Goal: Contribute content: Add original content to the website for others to see

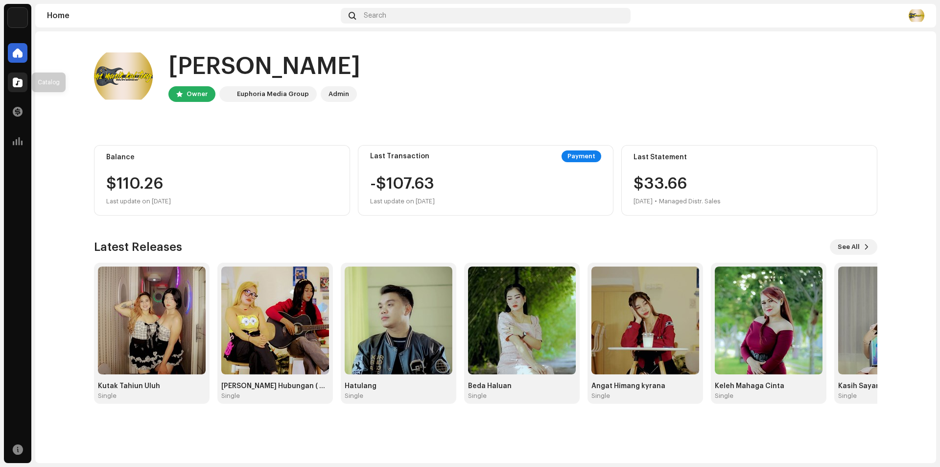
click at [18, 90] on div at bounding box center [18, 82] width 20 height 20
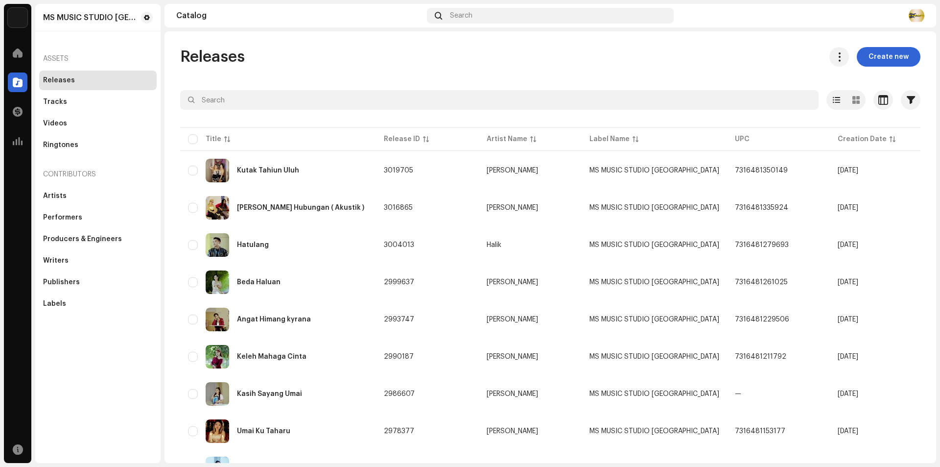
click at [892, 54] on span "Create new" at bounding box center [889, 57] width 40 height 20
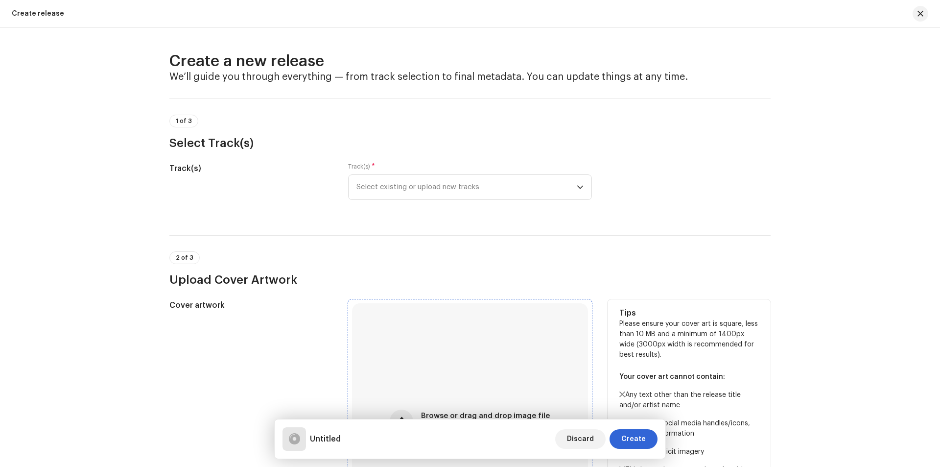
click at [477, 354] on div "Browse or drag and drop image file We support: JPG, JPEG, PNG, JFIF" at bounding box center [470, 421] width 236 height 236
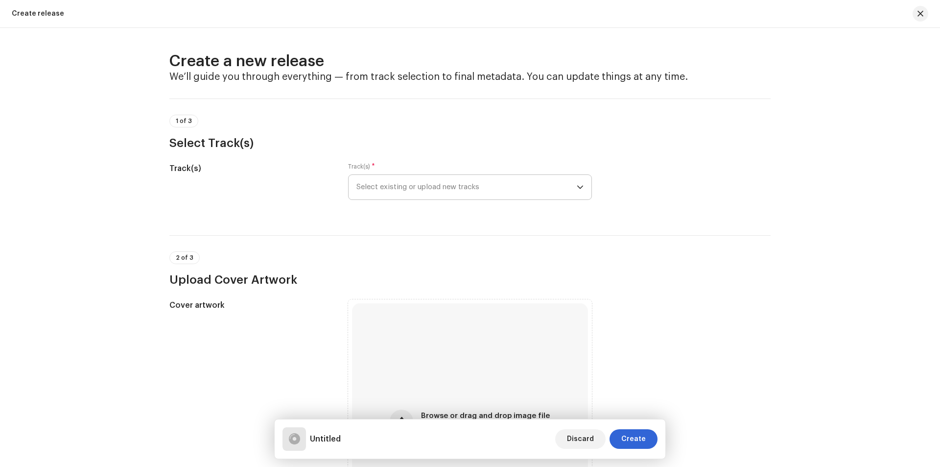
click at [505, 190] on span "Select existing or upload new tracks" at bounding box center [466, 187] width 220 height 24
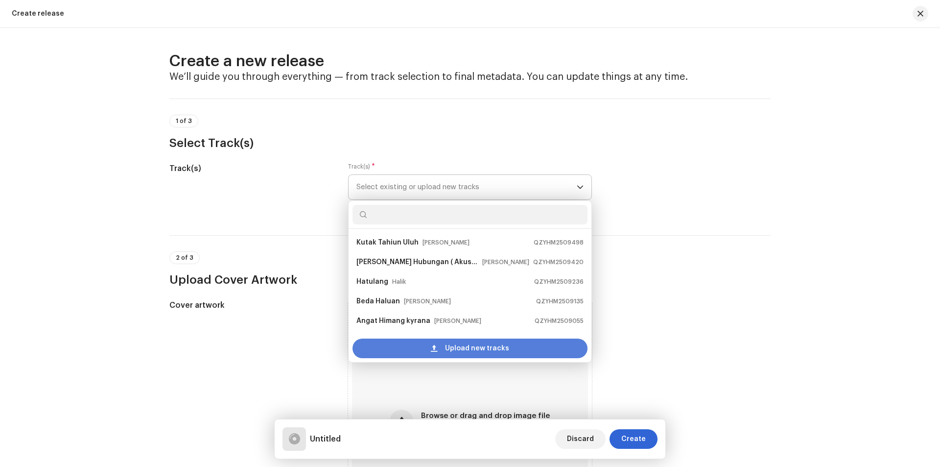
scroll to position [16, 0]
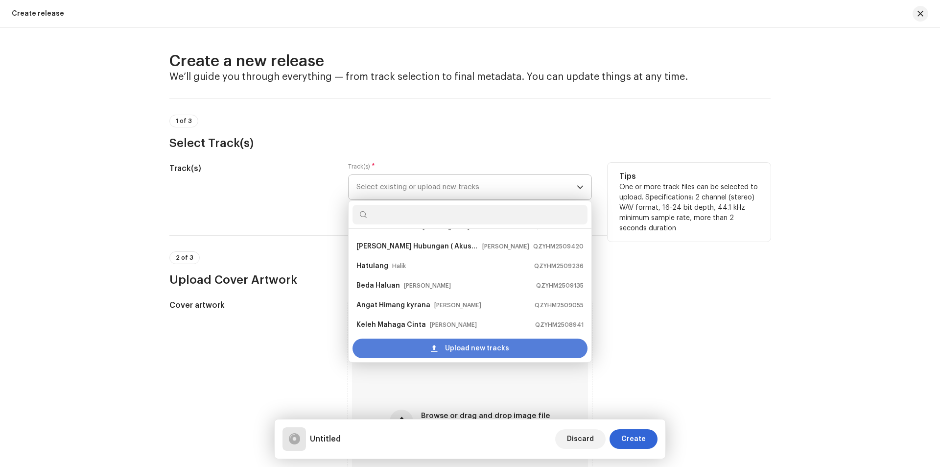
click at [416, 345] on div "Upload new tracks" at bounding box center [470, 348] width 235 height 20
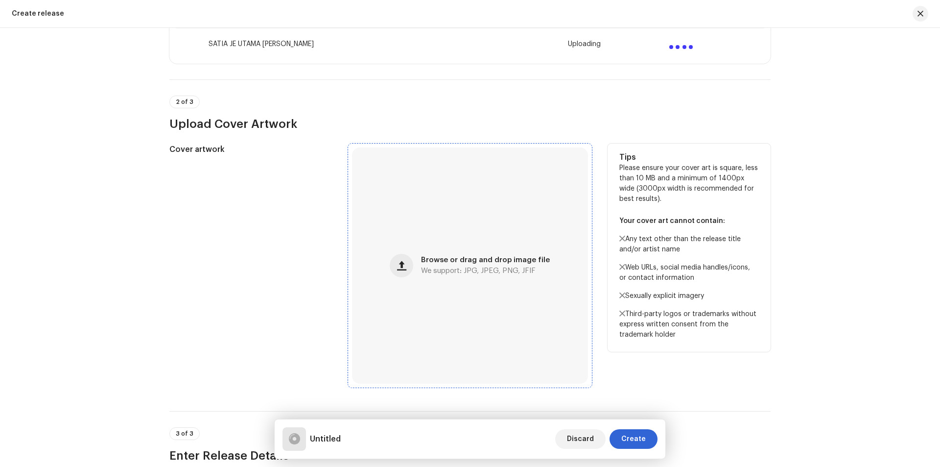
scroll to position [343, 0]
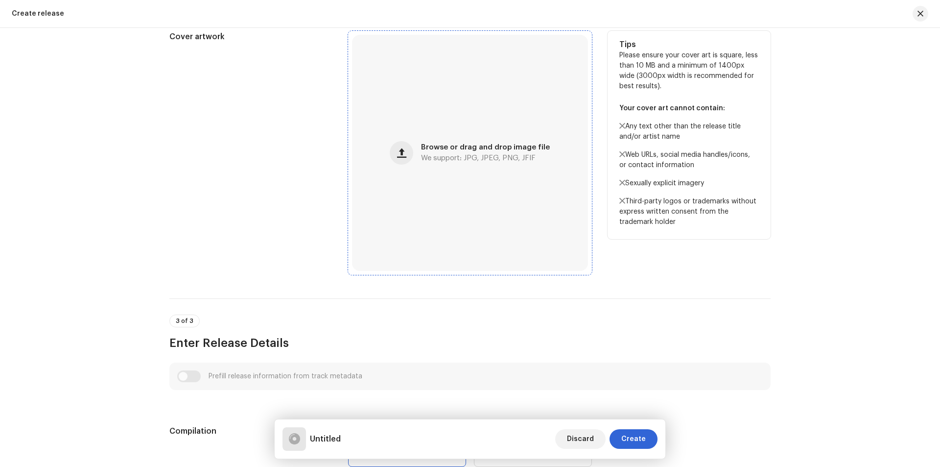
click at [460, 242] on div "Browse or drag and drop image file We support: JPG, JPEG, PNG, JFIF" at bounding box center [470, 153] width 236 height 236
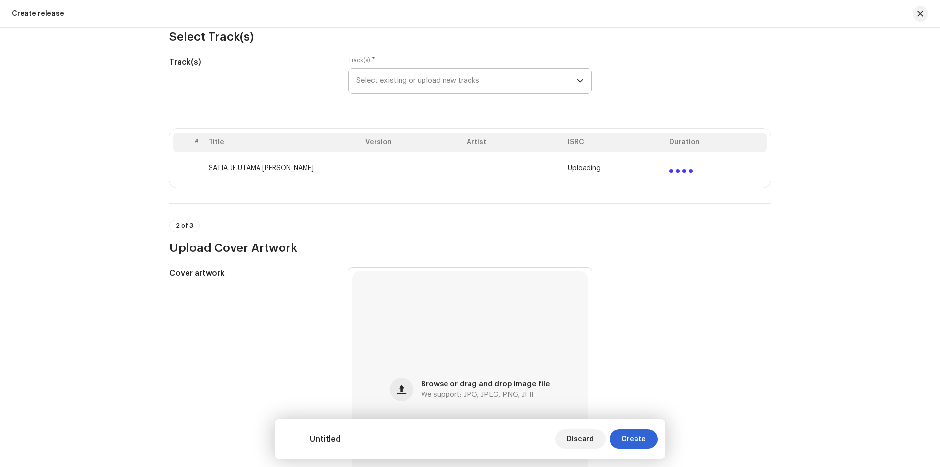
scroll to position [98, 0]
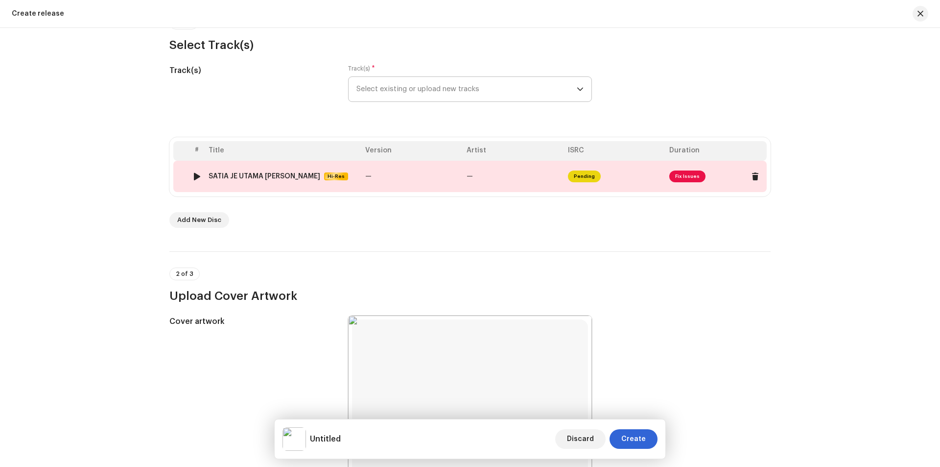
click at [325, 173] on span "Hi-Res" at bounding box center [336, 176] width 22 height 8
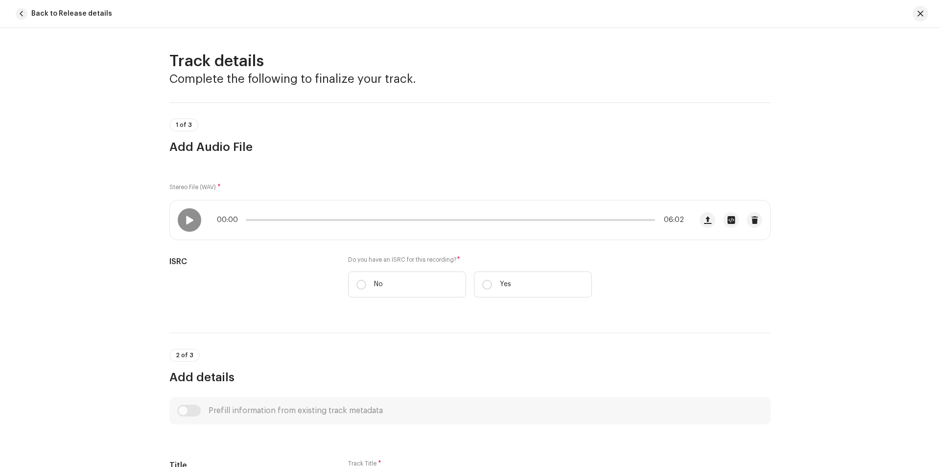
scroll to position [355, 0]
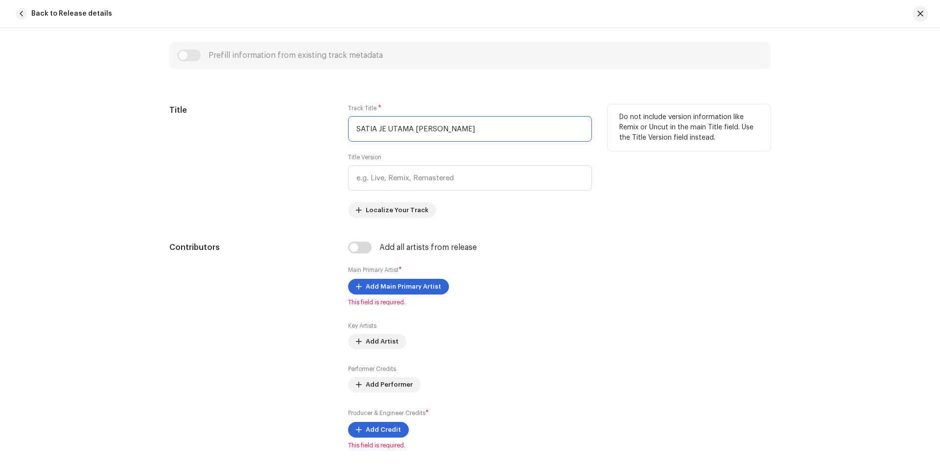
drag, startPoint x: 462, startPoint y: 129, endPoint x: 298, endPoint y: 142, distance: 164.1
click at [293, 135] on div "Title Track Title * SATIA JE UTAMA M.wav Title Version Localize Your Track Do n…" at bounding box center [469, 161] width 601 height 114
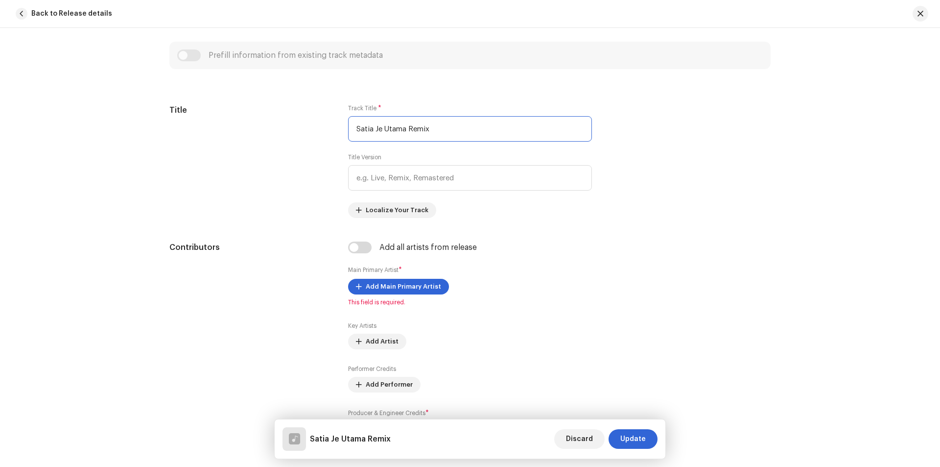
type input "Satia Je Utama Remix"
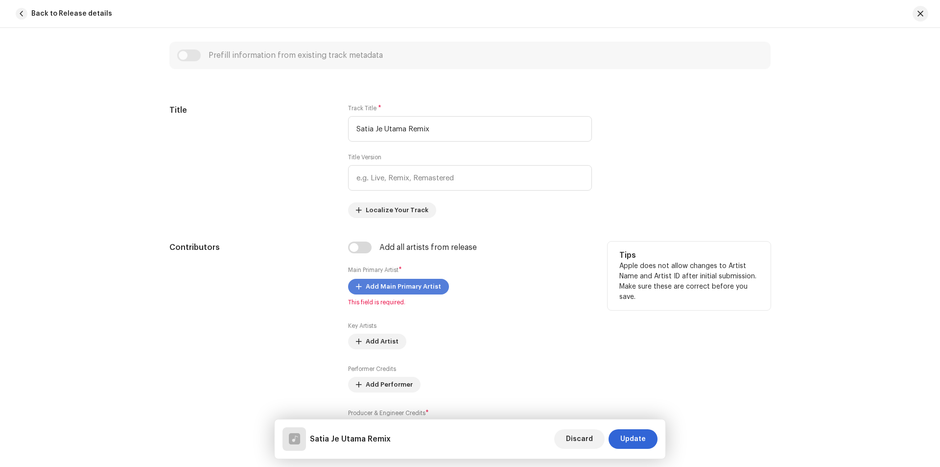
click at [421, 286] on span "Add Main Primary Artist" at bounding box center [403, 287] width 75 height 20
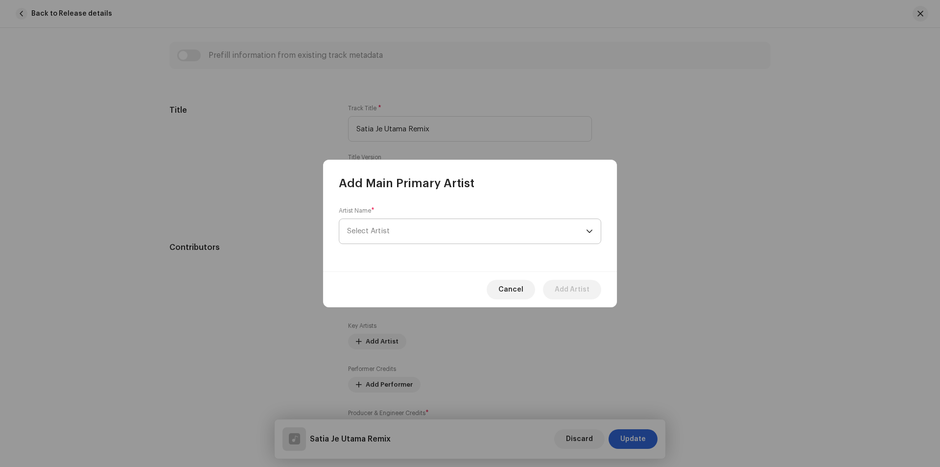
click at [404, 228] on span "Select Artist" at bounding box center [466, 231] width 239 height 24
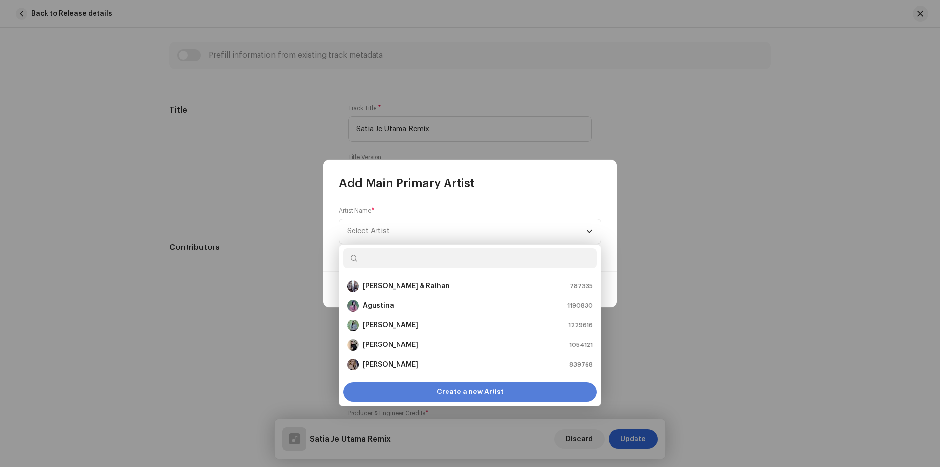
click at [438, 395] on div "Create a new Artist" at bounding box center [470, 392] width 254 height 20
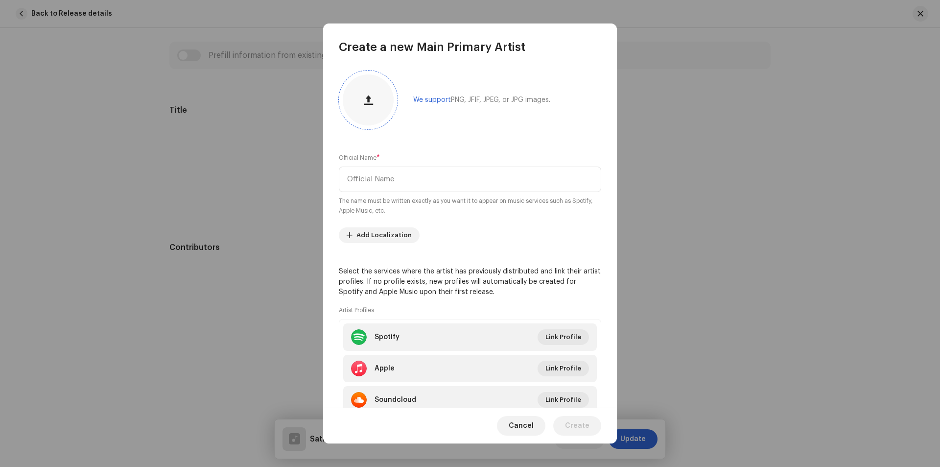
click at [379, 102] on button "button" at bounding box center [368, 100] width 24 height 24
click at [375, 181] on input "text" at bounding box center [470, 178] width 262 height 25
type input "Bagus Edico"
click at [577, 427] on span "Create" at bounding box center [577, 426] width 24 height 20
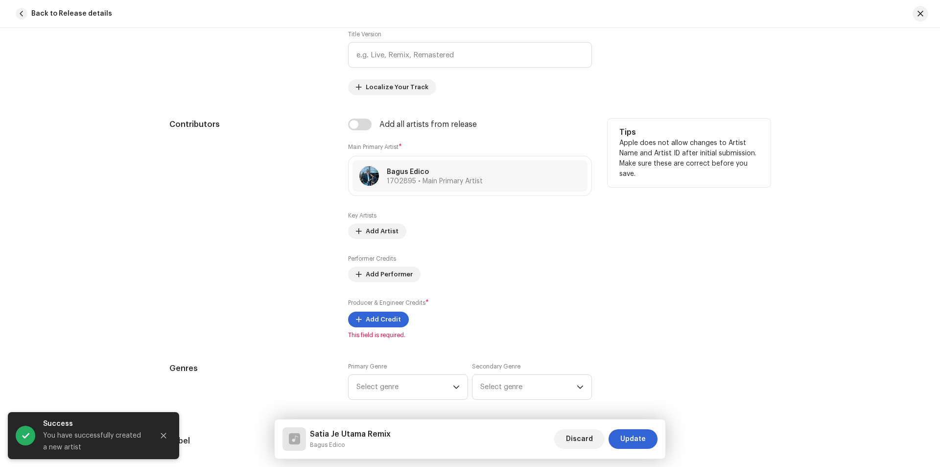
scroll to position [502, 0]
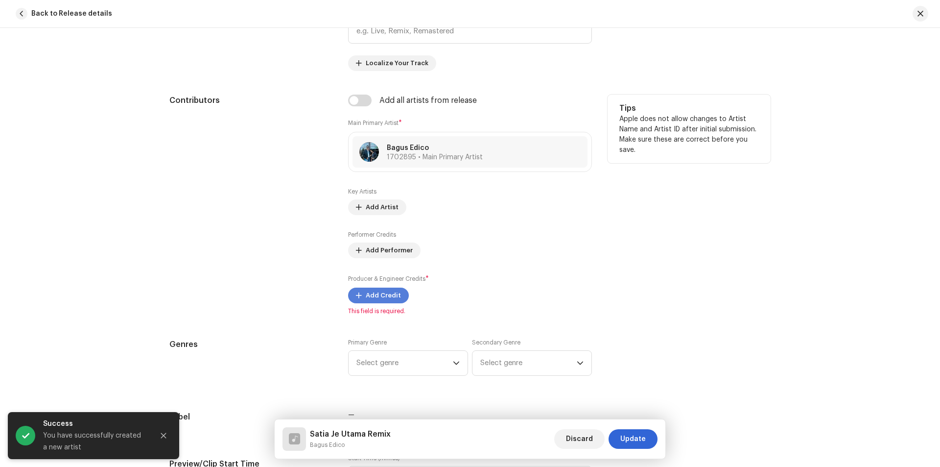
click at [380, 297] on span "Add Credit" at bounding box center [383, 295] width 35 height 20
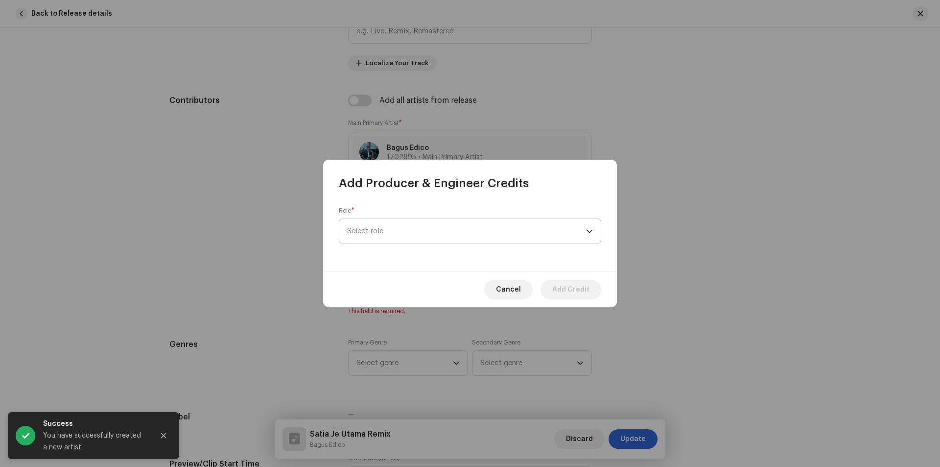
click at [375, 235] on span "Select role" at bounding box center [466, 231] width 239 height 24
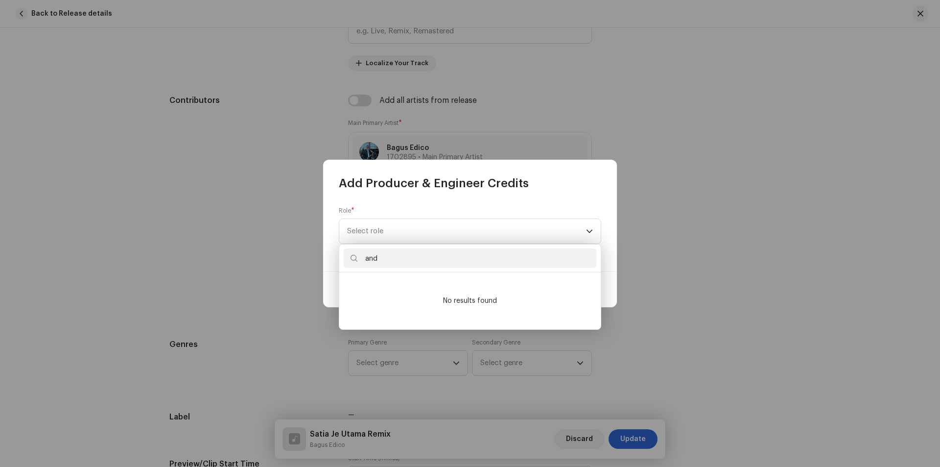
type input "and"
click at [390, 237] on span "Select role" at bounding box center [466, 231] width 239 height 24
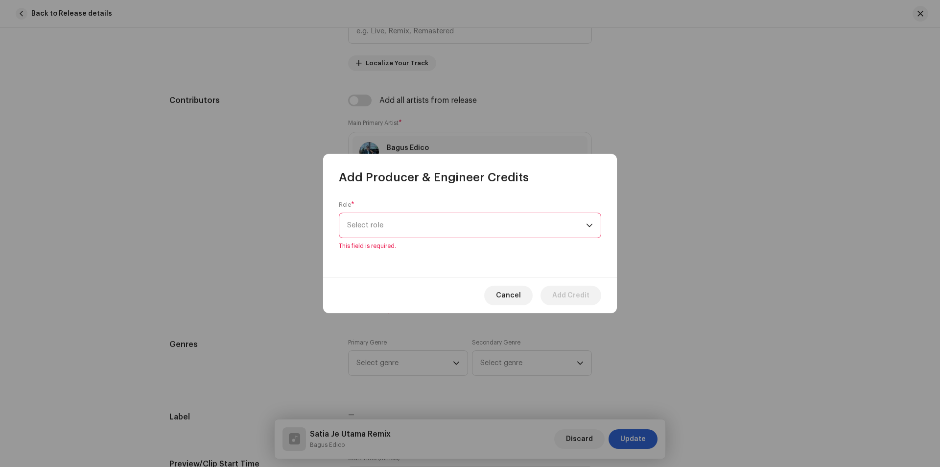
click at [411, 222] on span "Select role" at bounding box center [466, 225] width 239 height 24
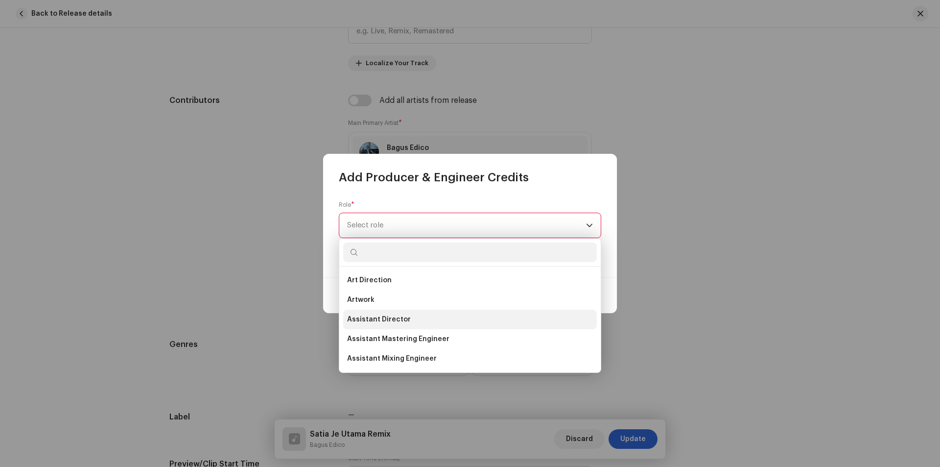
click at [384, 297] on li "Artwork" at bounding box center [470, 300] width 254 height 20
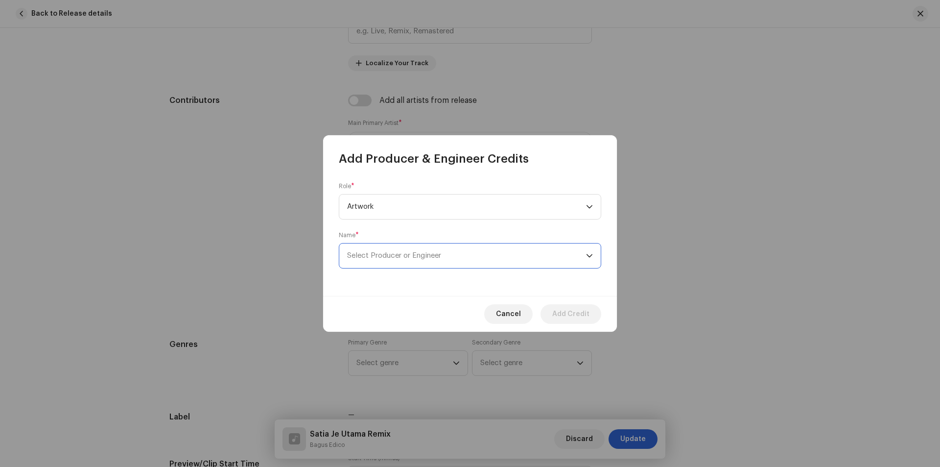
click at [378, 257] on span "Select Producer or Engineer" at bounding box center [394, 255] width 94 height 7
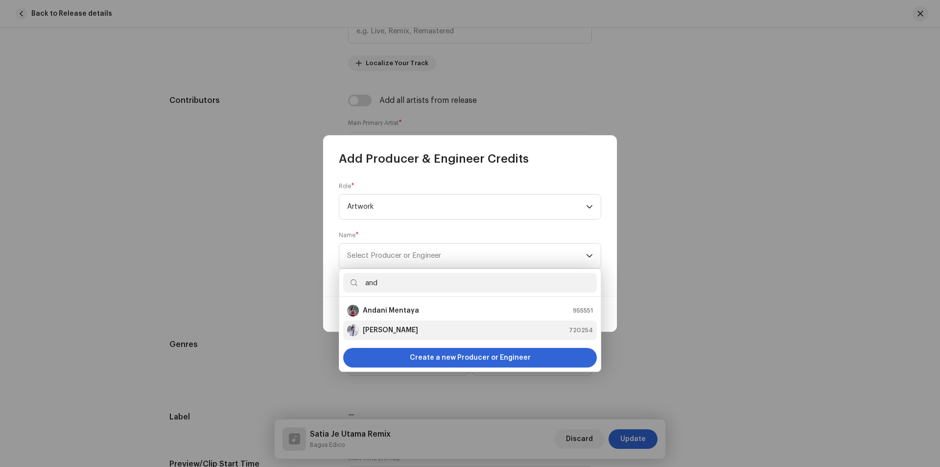
type input "and"
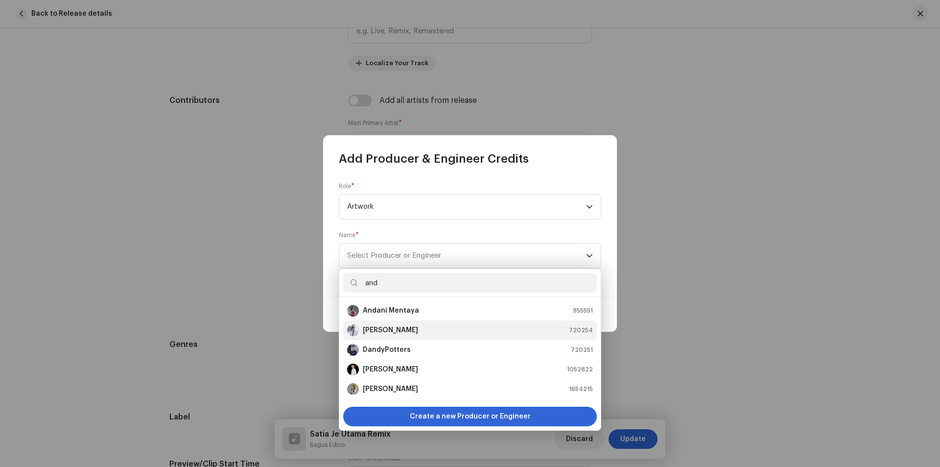
click at [372, 328] on strong "[PERSON_NAME]" at bounding box center [390, 330] width 55 height 10
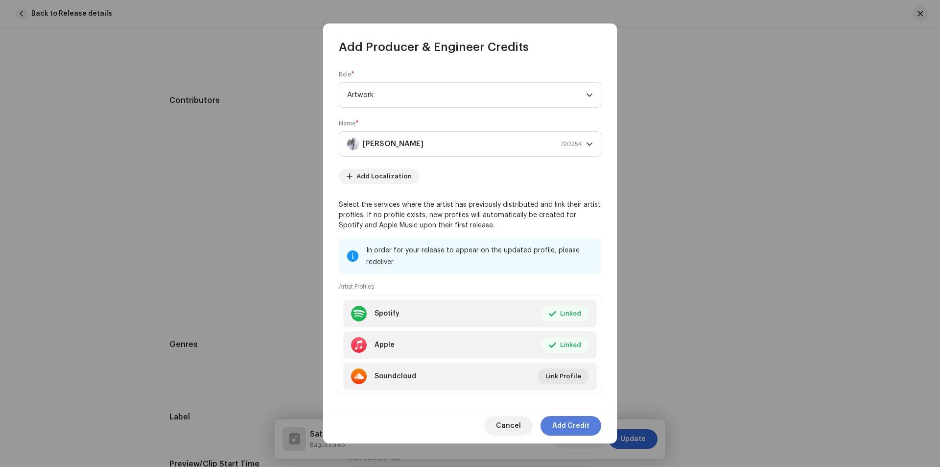
click at [571, 423] on span "Add Credit" at bounding box center [570, 426] width 37 height 20
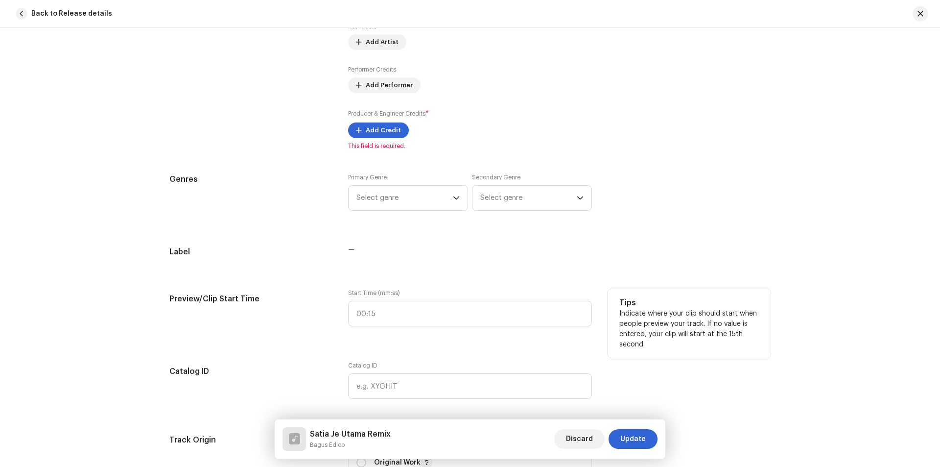
scroll to position [698, 0]
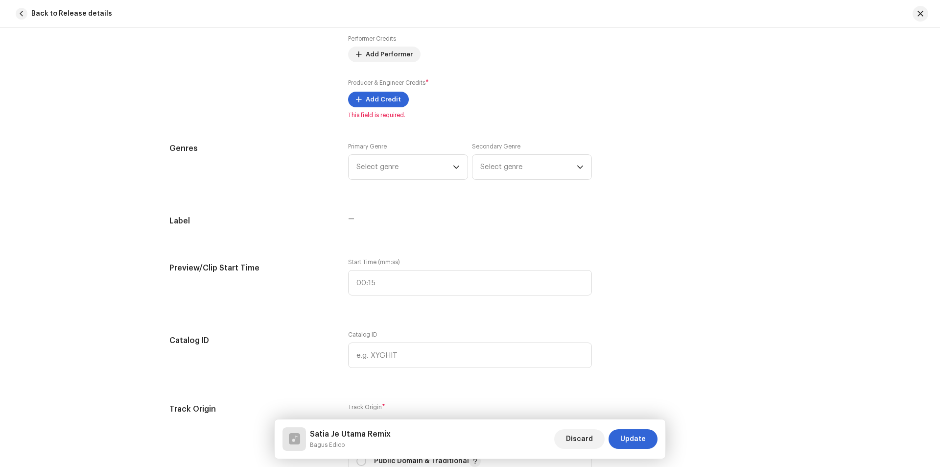
click at [368, 166] on div "Track details Complete the following to finalize your track. 1 of 3 Add Audio F…" at bounding box center [470, 374] width 633 height 2041
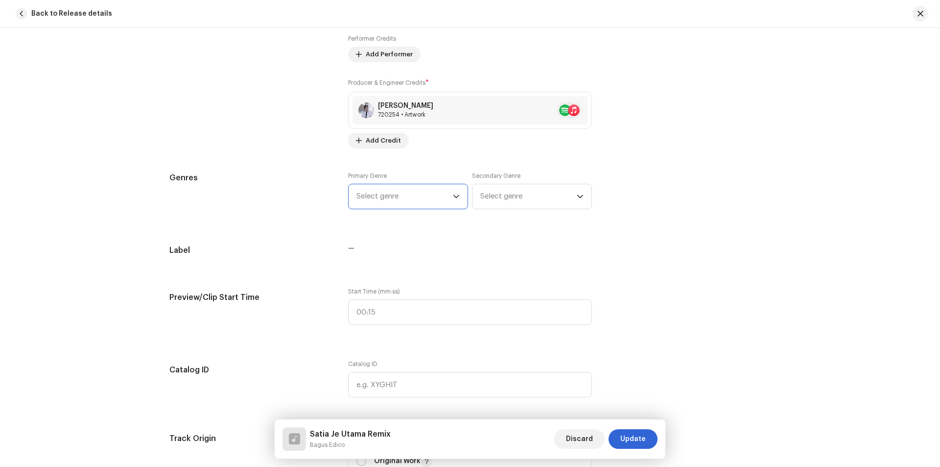
click at [380, 200] on span "Select genre" at bounding box center [404, 196] width 96 height 24
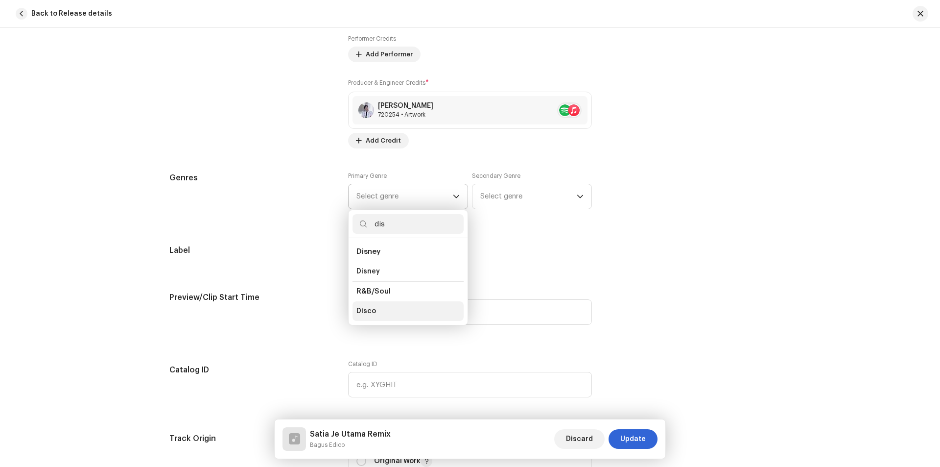
type input "dis"
click at [380, 310] on li "Disco" at bounding box center [408, 311] width 111 height 20
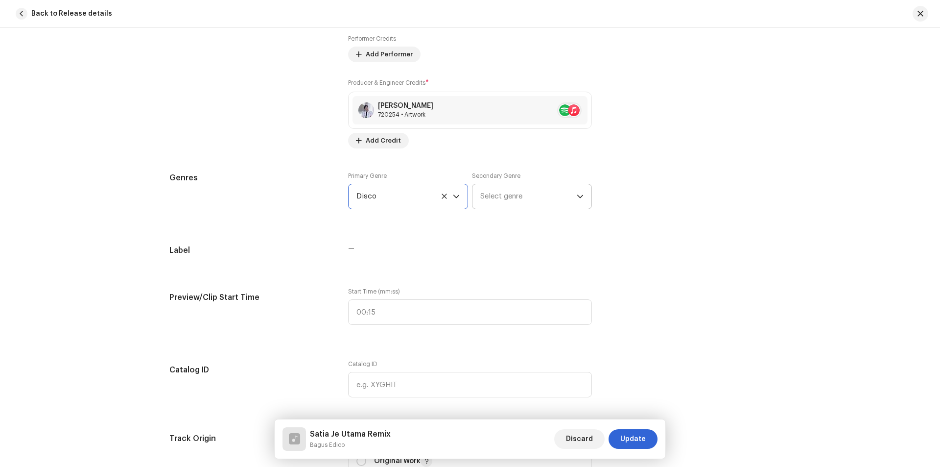
click at [475, 195] on p-select "Select genre" at bounding box center [532, 196] width 120 height 25
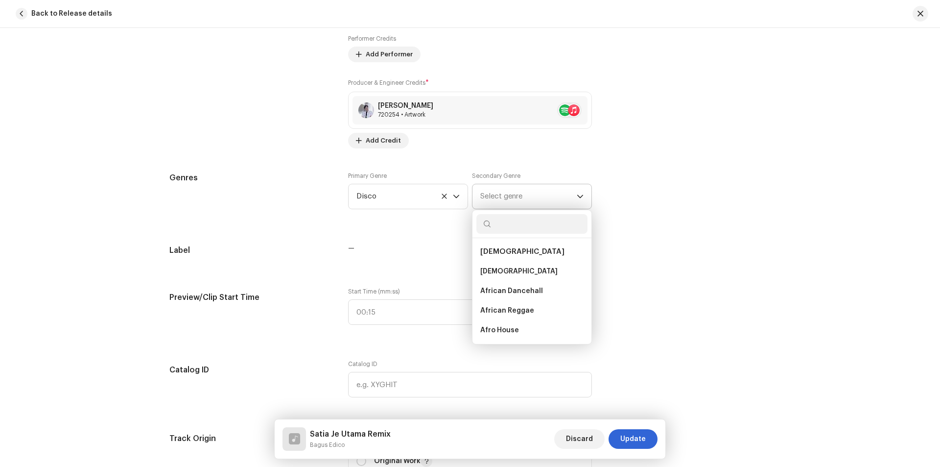
click at [499, 194] on span "Select genre" at bounding box center [528, 196] width 96 height 24
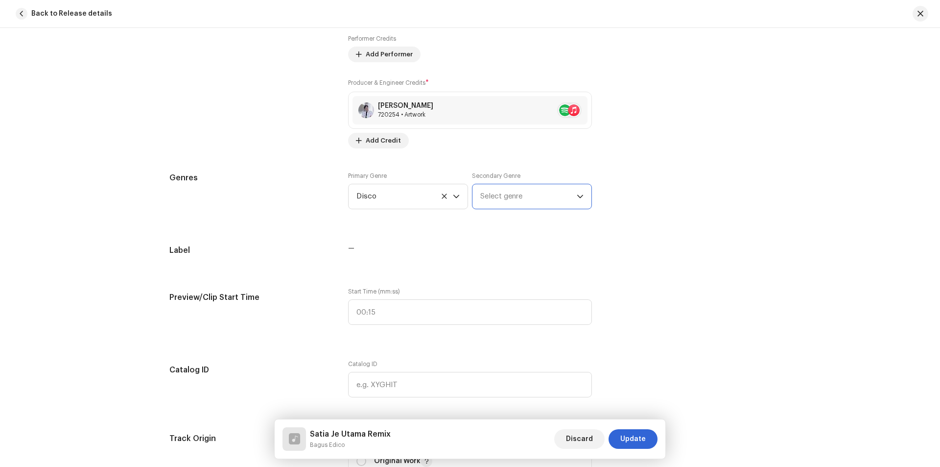
click at [499, 195] on span "Select genre" at bounding box center [528, 196] width 96 height 24
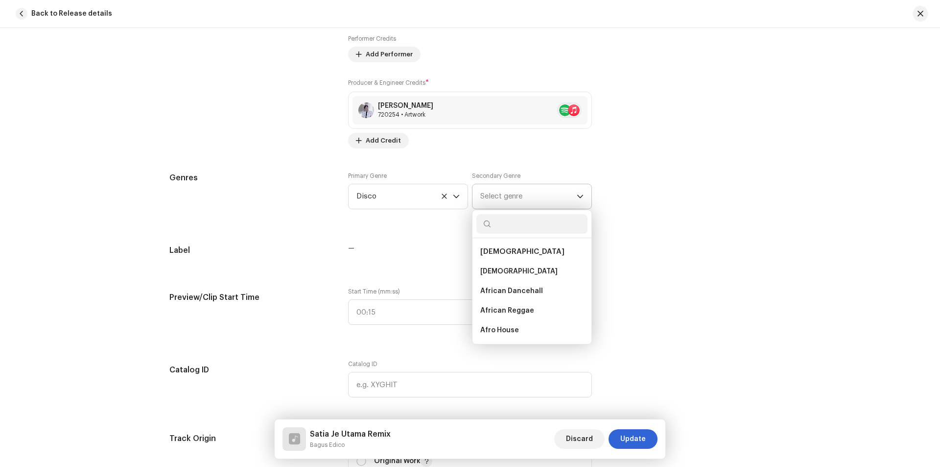
click at [497, 223] on input "text" at bounding box center [531, 224] width 111 height 20
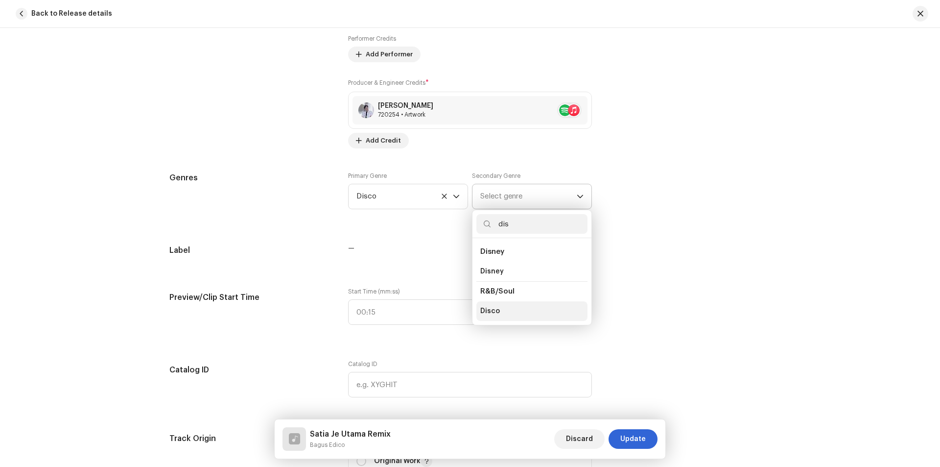
type input "dis"
click at [491, 311] on span "Disco" at bounding box center [490, 311] width 20 height 10
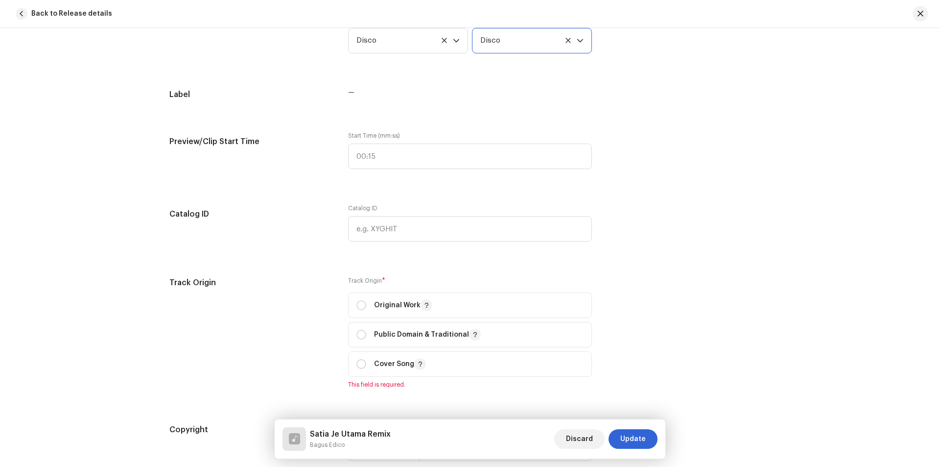
scroll to position [894, 0]
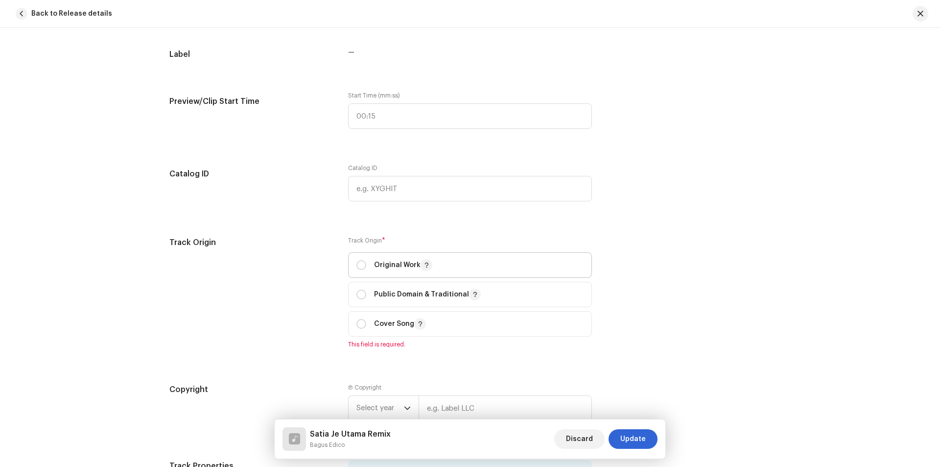
click at [397, 265] on p "Original Work" at bounding box center [403, 265] width 58 height 12
radio input "true"
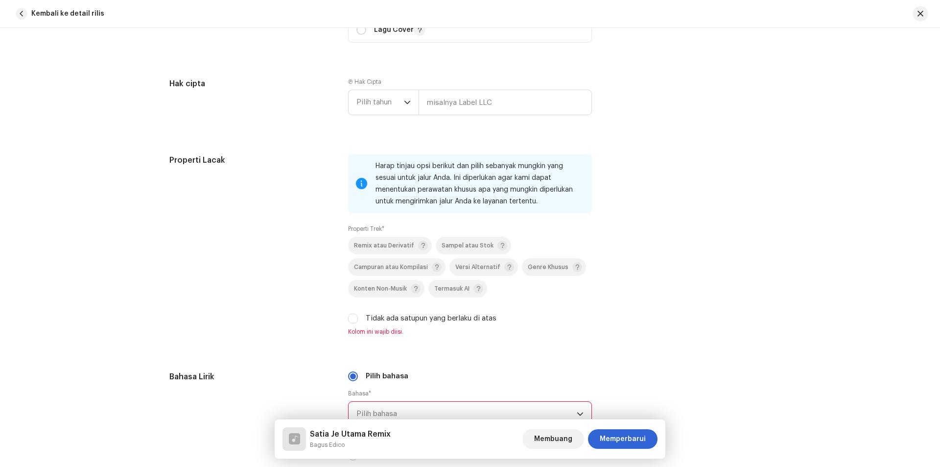
scroll to position [110, 0]
drag, startPoint x: 407, startPoint y: 316, endPoint x: 444, endPoint y: 319, distance: 36.8
click at [407, 316] on font "Tidak ada satupun yang berlaku di atas" at bounding box center [431, 317] width 131 height 7
click at [358, 316] on input "Tidak ada satupun yang berlaku di atas" at bounding box center [353, 318] width 10 height 10
checkbox input "true"
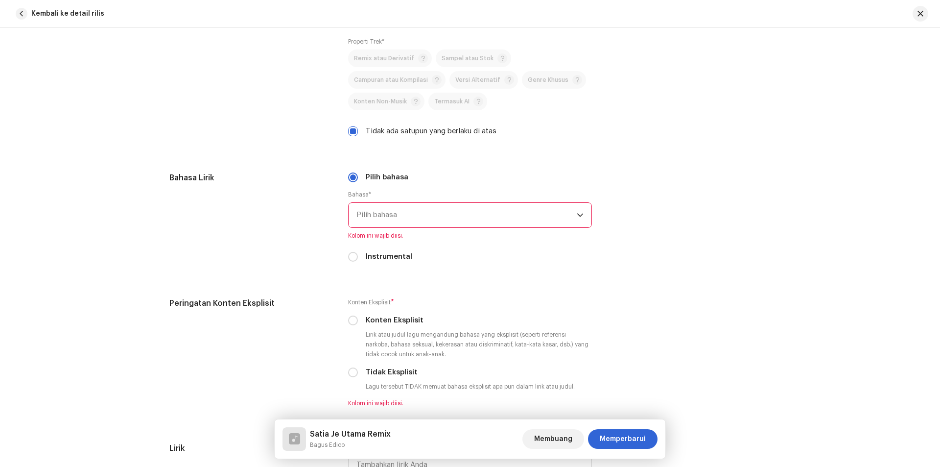
scroll to position [1383, 0]
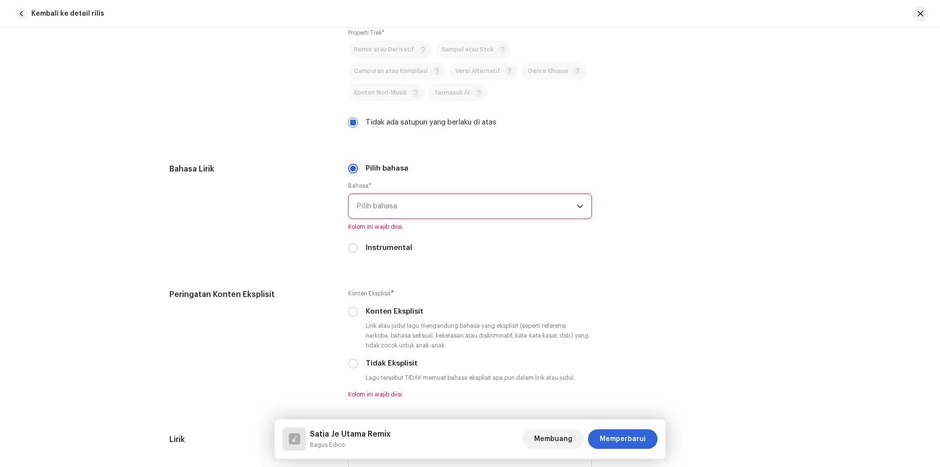
click at [395, 212] on span "Pilih bahasa" at bounding box center [466, 206] width 220 height 24
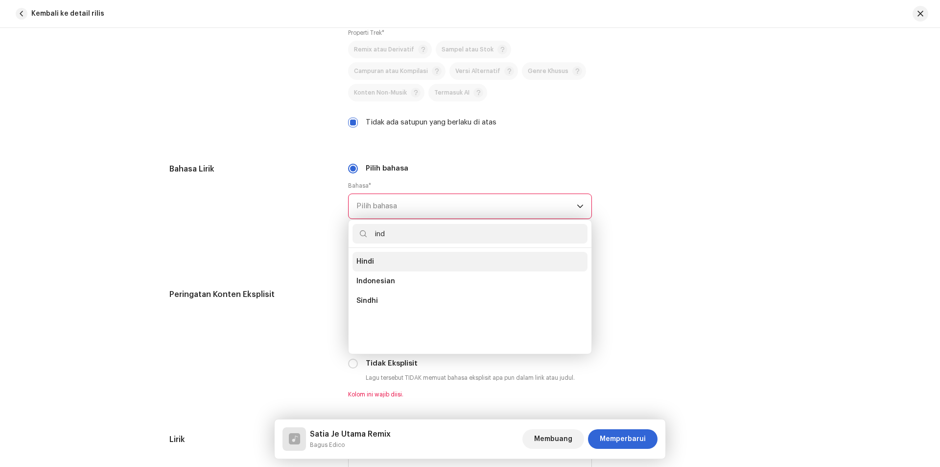
scroll to position [0, 0]
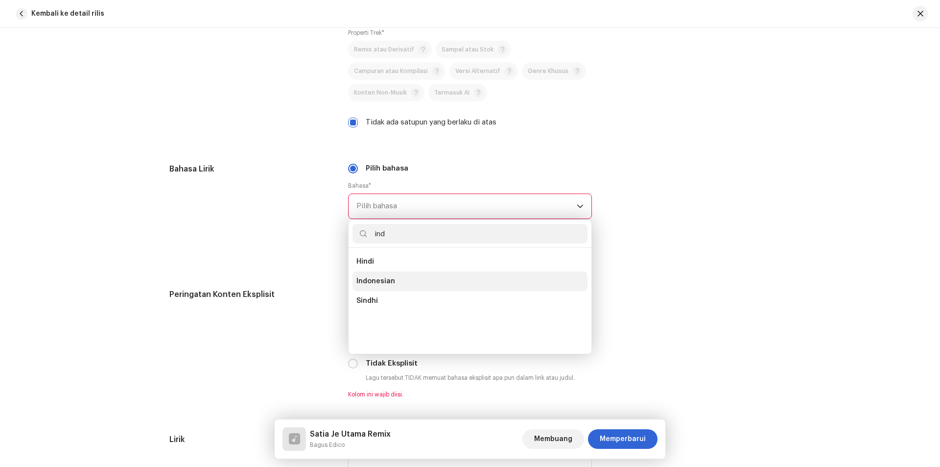
type input "ind"
drag, startPoint x: 398, startPoint y: 278, endPoint x: 566, endPoint y: 273, distance: 169.0
click at [398, 278] on li "Indonesian" at bounding box center [470, 281] width 235 height 20
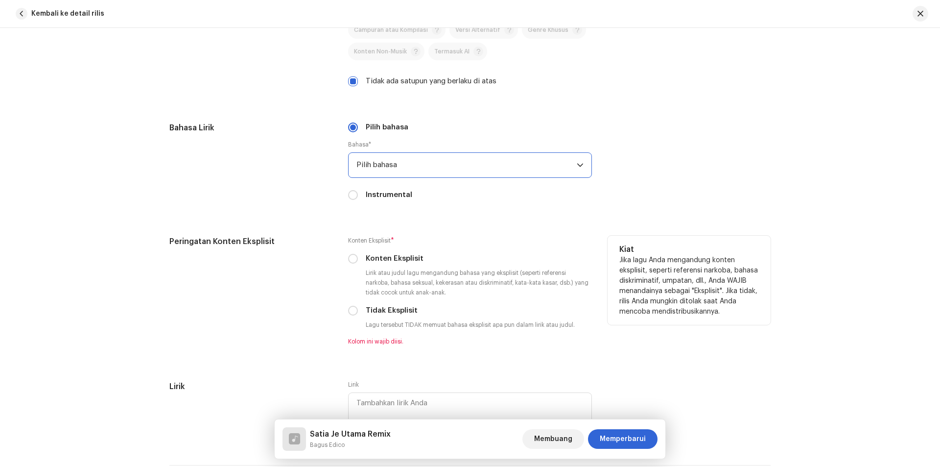
scroll to position [1481, 0]
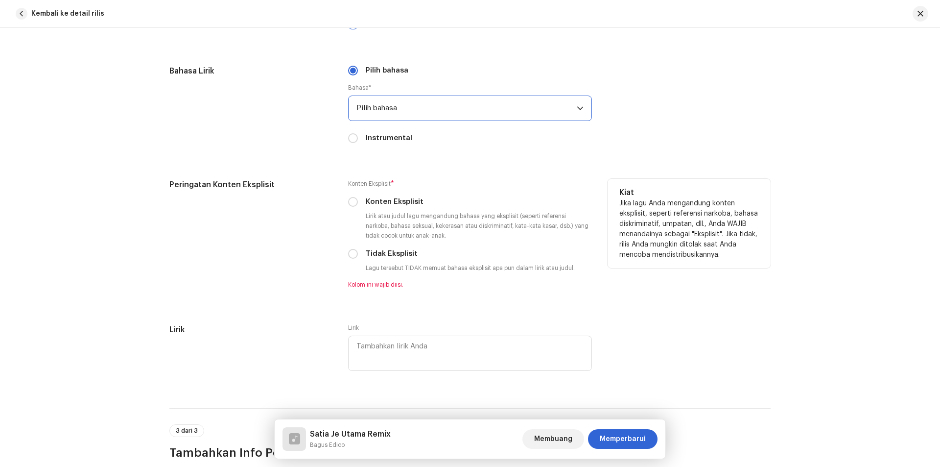
click at [389, 254] on font "Tidak Eksplisit" at bounding box center [392, 253] width 52 height 7
click at [358, 254] on input "Tidak Eksplisit" at bounding box center [353, 254] width 10 height 10
radio input "true"
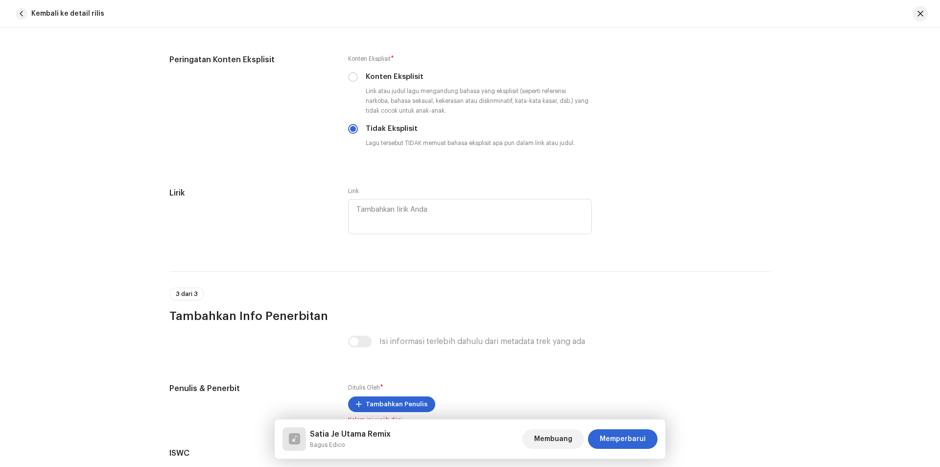
scroll to position [1628, 0]
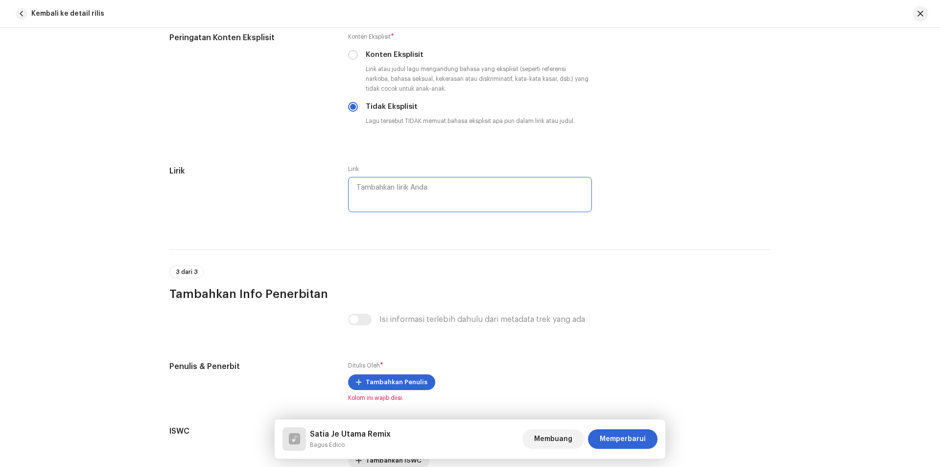
click at [387, 188] on textarea at bounding box center [470, 194] width 244 height 35
click at [362, 191] on textarea at bounding box center [470, 194] width 244 height 35
paste textarea "Dia haranan harta aku tuh cinta dengam Dia kemewahan aku tuh sayang dengam je h…"
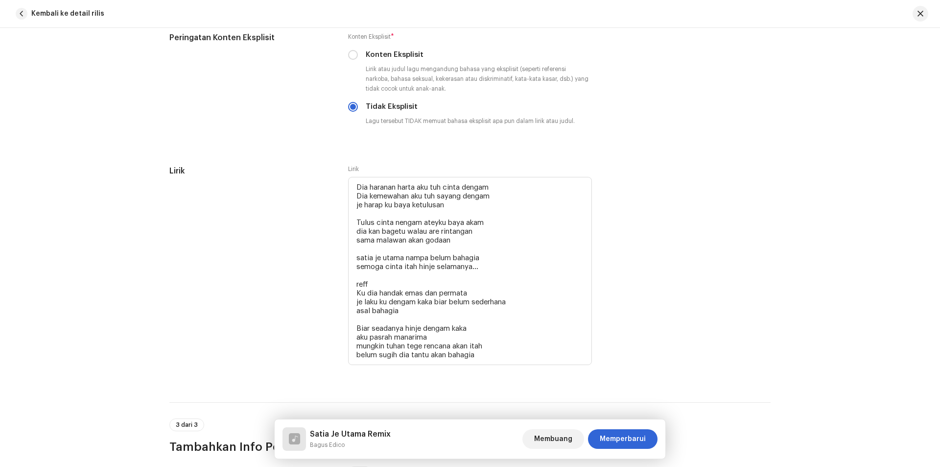
click at [10, 104] on div "Detail trek Lengkapi hal berikut untuk merampungkan trek Anda. 1 dari 3 Tambahk…" at bounding box center [470, 247] width 940 height 439
drag, startPoint x: 403, startPoint y: 292, endPoint x: 397, endPoint y: 289, distance: 7.5
click at [397, 289] on textarea "Dia haranan harta aku tuh cinta dengam Dia kemewahan aku tuh sayang dengam je h…" at bounding box center [470, 271] width 244 height 188
click at [437, 291] on textarea "Dia haranan harta aku tuh cinta dengam Dia kemewahan aku tuh sayang dengam je h…" at bounding box center [470, 271] width 244 height 188
drag, startPoint x: 400, startPoint y: 292, endPoint x: 378, endPoint y: 294, distance: 22.6
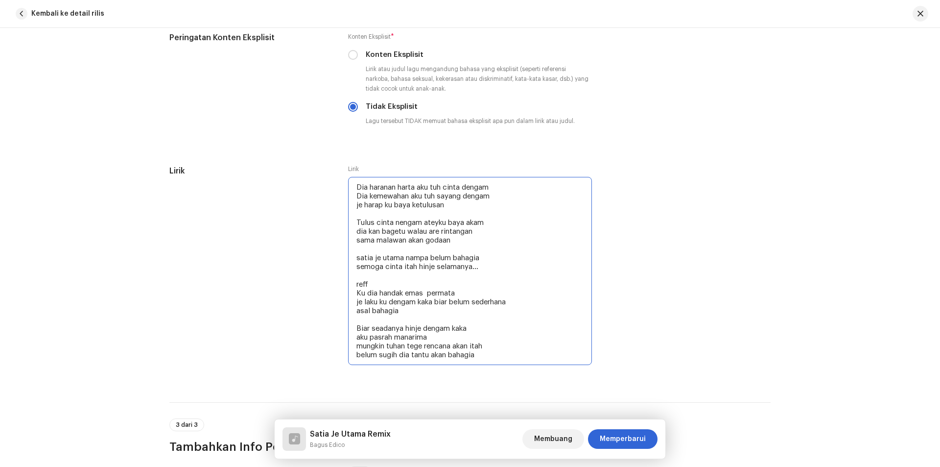
click at [378, 294] on textarea "Dia haranan harta aku tuh cinta dengam Dia kemewahan aku tuh sayang dengam je h…" at bounding box center [470, 271] width 244 height 188
click at [407, 293] on textarea "Dia haranan harta aku tuh cinta dengam Dia kemewahan aku tuh sayang dengam je h…" at bounding box center [470, 271] width 244 height 188
drag, startPoint x: 435, startPoint y: 302, endPoint x: 500, endPoint y: 323, distance: 68.4
click at [354, 305] on textarea "Dia haranan harta aku tuh cinta dengam Dia kemewahan aku tuh sayang dengam je h…" at bounding box center [470, 271] width 244 height 188
click at [226, 268] on div "Lirik" at bounding box center [250, 271] width 163 height 213
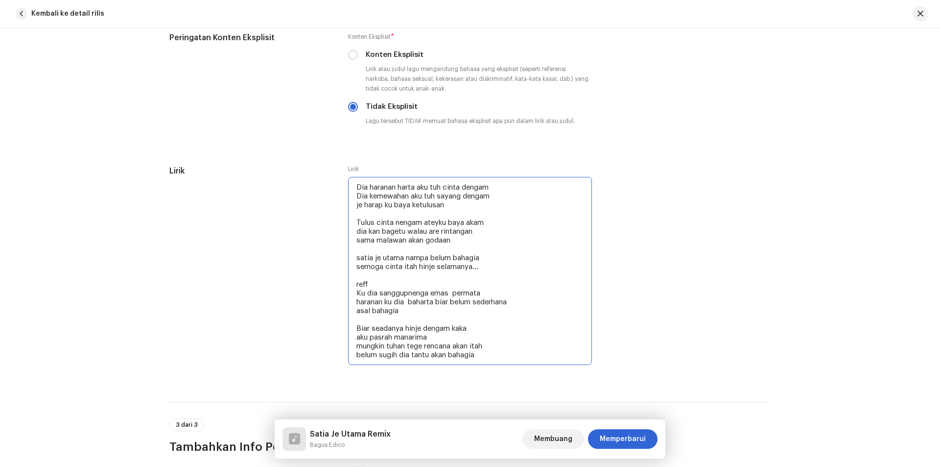
drag, startPoint x: 471, startPoint y: 328, endPoint x: 405, endPoint y: 328, distance: 65.6
click at [405, 328] on textarea "Dia haranan harta aku tuh cinta dengam Dia kemewahan aku tuh sayang dengam je h…" at bounding box center [470, 271] width 244 height 188
drag, startPoint x: 434, startPoint y: 337, endPoint x: 355, endPoint y: 338, distance: 78.3
click at [355, 338] on textarea "Dia haranan harta aku tuh cinta dengam Dia kemewahan aku tuh sayang dengam je h…" at bounding box center [470, 271] width 244 height 188
type textarea "Dia haranan harta aku tuh cinta dengam Dia kemewahan aku tuh sayang dengam je h…"
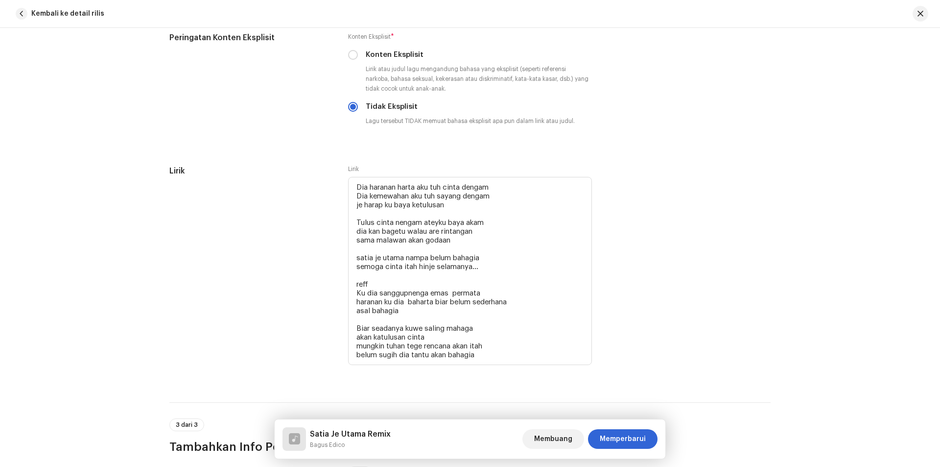
click at [632, 335] on div "[PERSON_NAME] haranan harta aku tuh cinta dengam Dia kemewahan aku tuh sayang d…" at bounding box center [469, 271] width 601 height 213
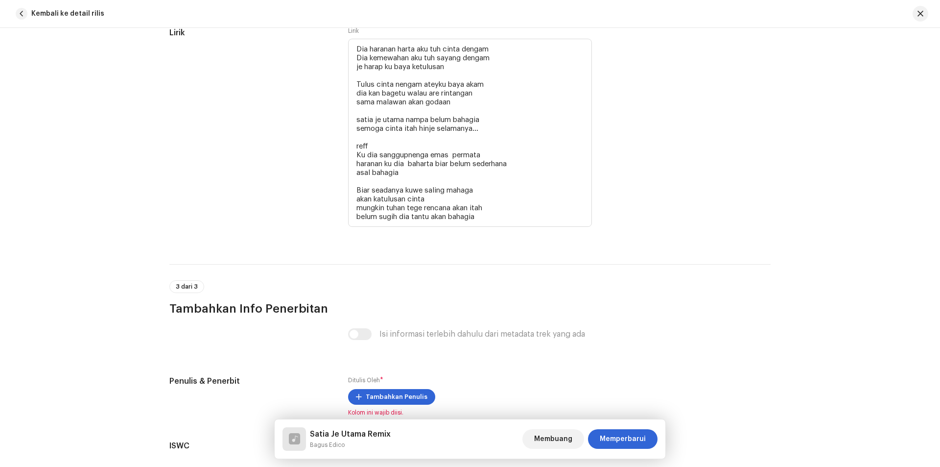
scroll to position [1775, 0]
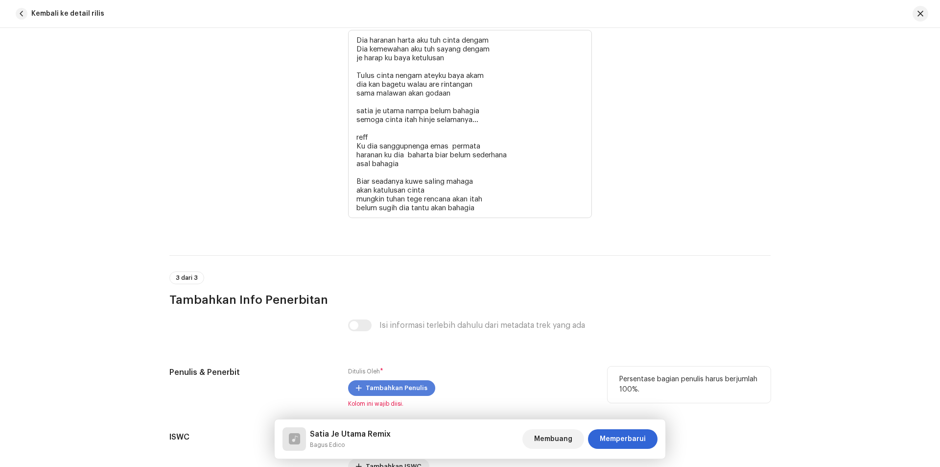
click at [371, 391] on span "Tambahkan Penulis" at bounding box center [397, 388] width 62 height 20
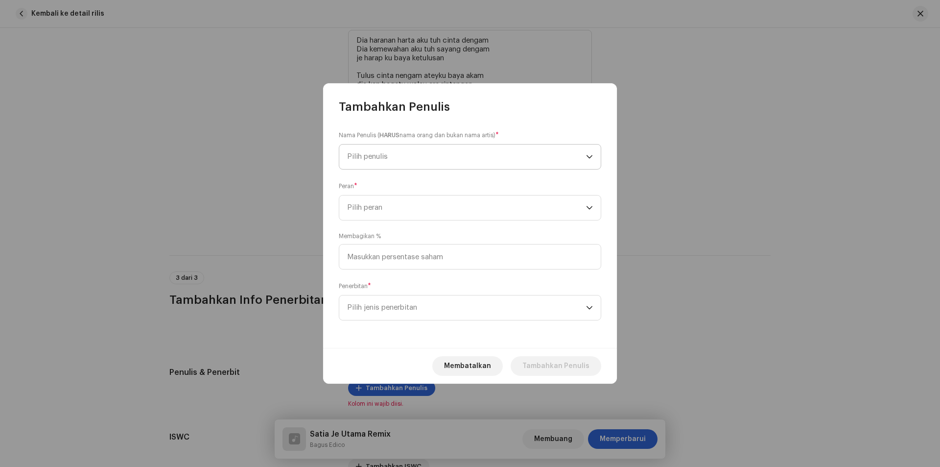
drag, startPoint x: 370, startPoint y: 157, endPoint x: 372, endPoint y: 168, distance: 11.8
click at [370, 159] on font "Pilih penulis" at bounding box center [367, 156] width 41 height 7
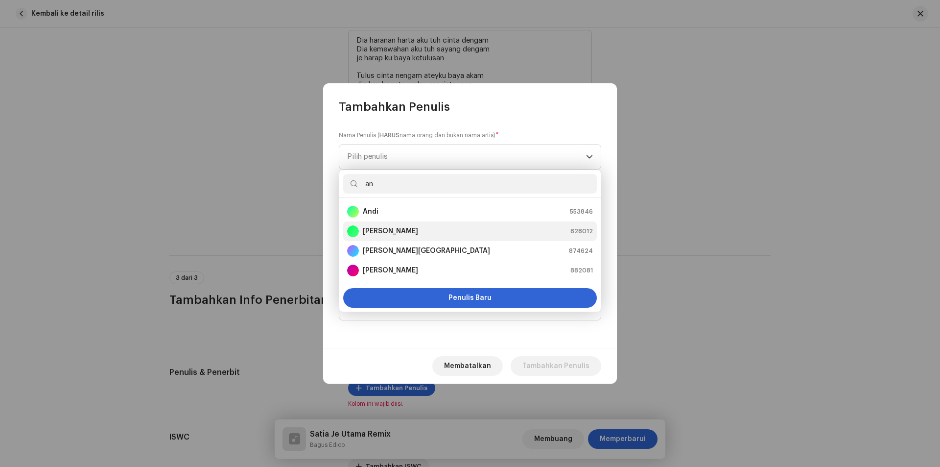
type input "an"
click at [385, 230] on strong "[PERSON_NAME]" at bounding box center [390, 231] width 55 height 10
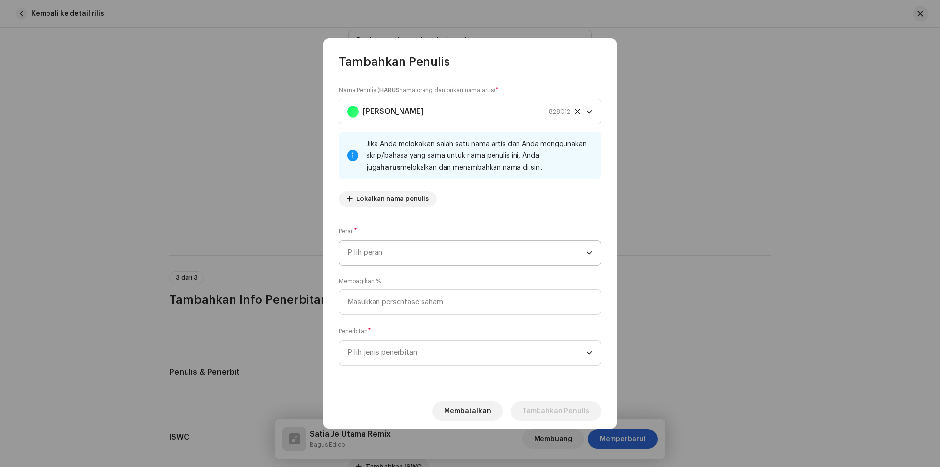
click at [380, 253] on font "Pilih peran" at bounding box center [364, 252] width 35 height 7
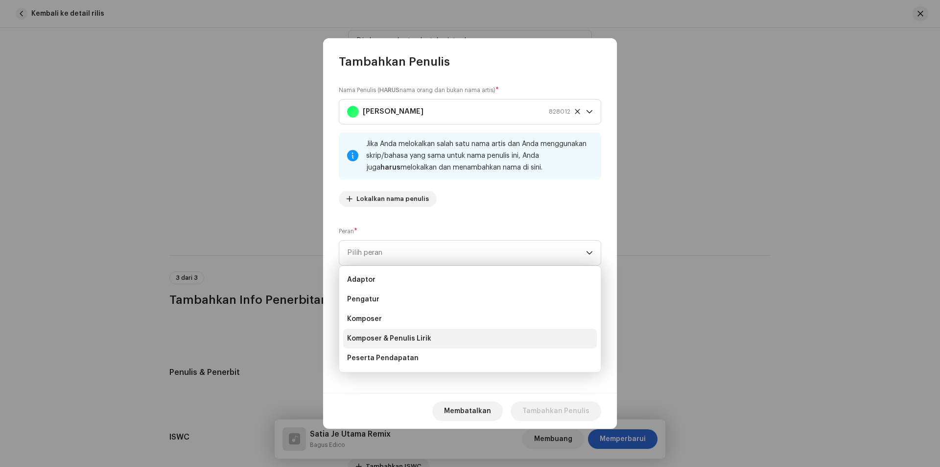
click at [388, 334] on span "Komposer & Penulis Lirik" at bounding box center [389, 338] width 84 height 10
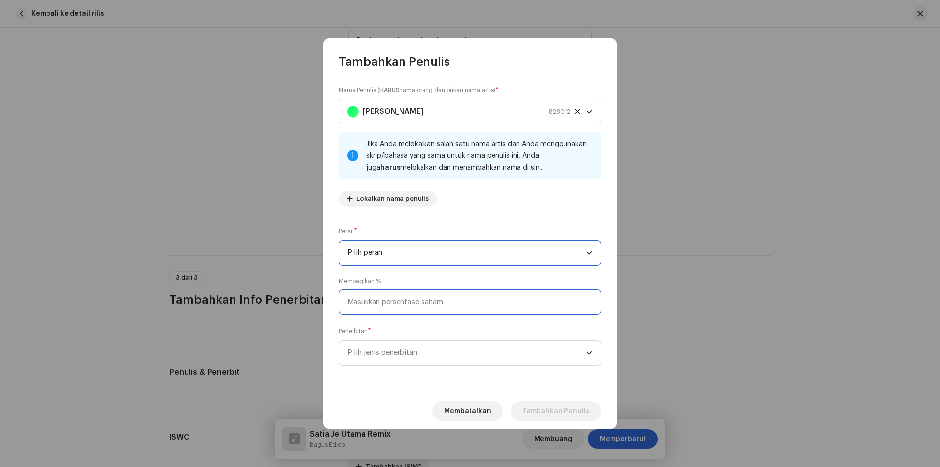
click at [376, 303] on input at bounding box center [470, 301] width 262 height 25
type input "100.00"
click at [354, 347] on span "Pilih jenis penerbitan" at bounding box center [466, 352] width 239 height 24
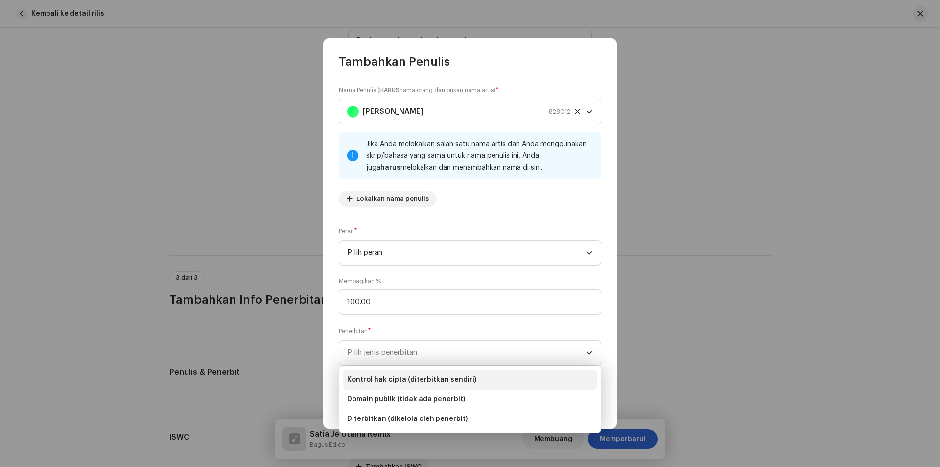
click at [400, 381] on font "Kontrol hak cipta (diterbitkan sendiri)" at bounding box center [411, 379] width 129 height 7
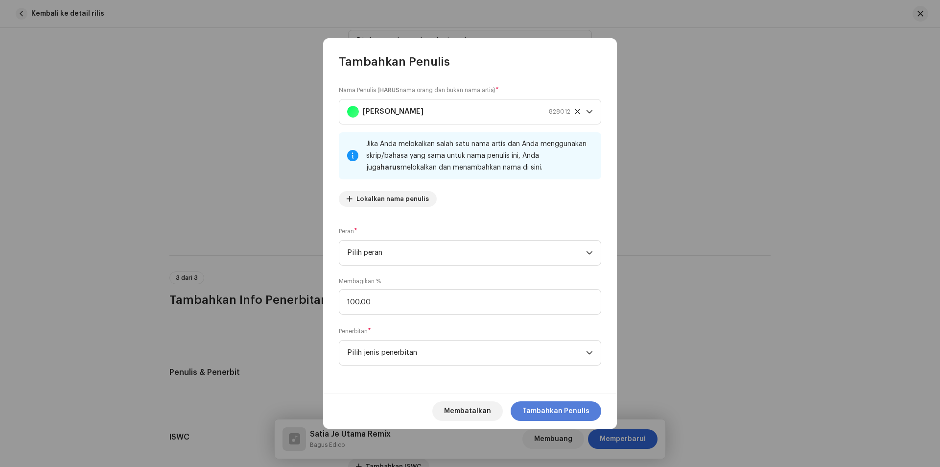
click at [568, 403] on span "Tambahkan Penulis" at bounding box center [555, 411] width 67 height 20
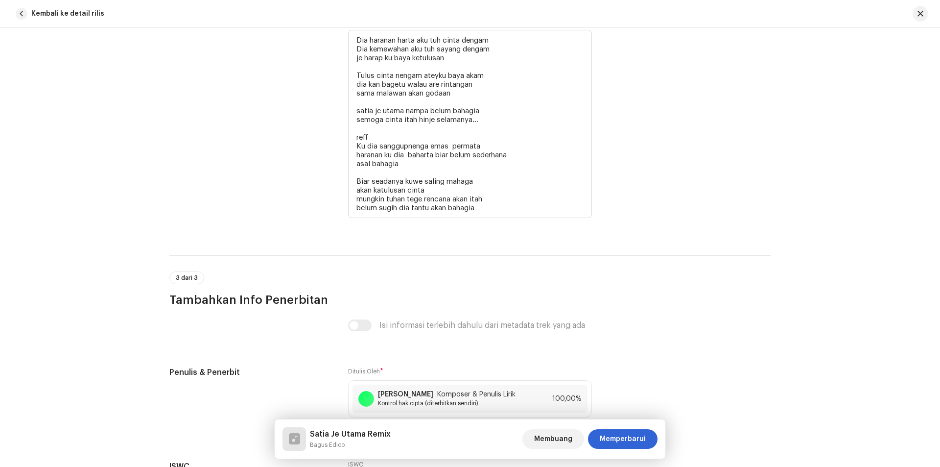
click at [635, 435] on span "Memperbarui" at bounding box center [623, 439] width 46 height 20
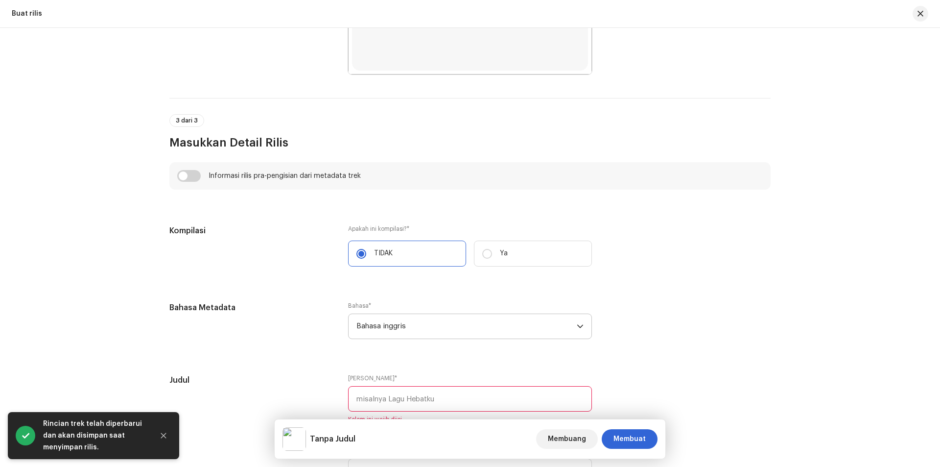
scroll to position [648, 0]
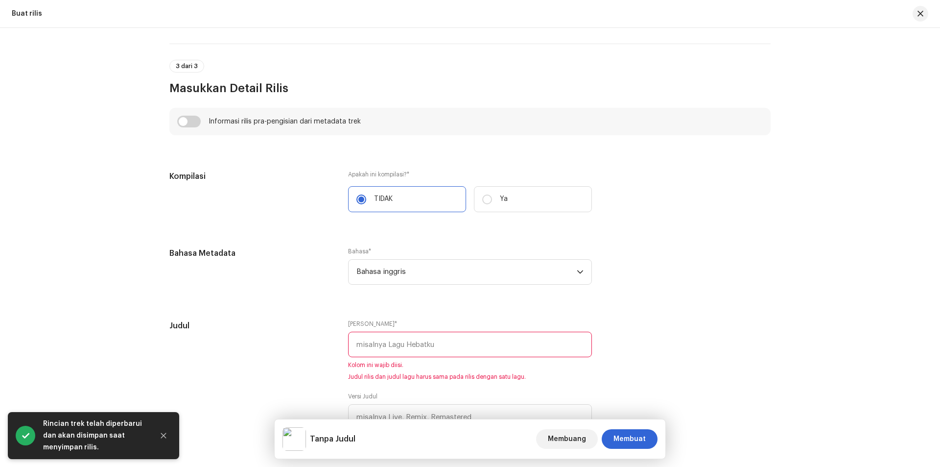
drag, startPoint x: 188, startPoint y: 120, endPoint x: 208, endPoint y: 132, distance: 23.0
click at [188, 121] on input "checkbox" at bounding box center [189, 122] width 24 height 12
checkbox input "true"
type input "Satia Je Utama Remix"
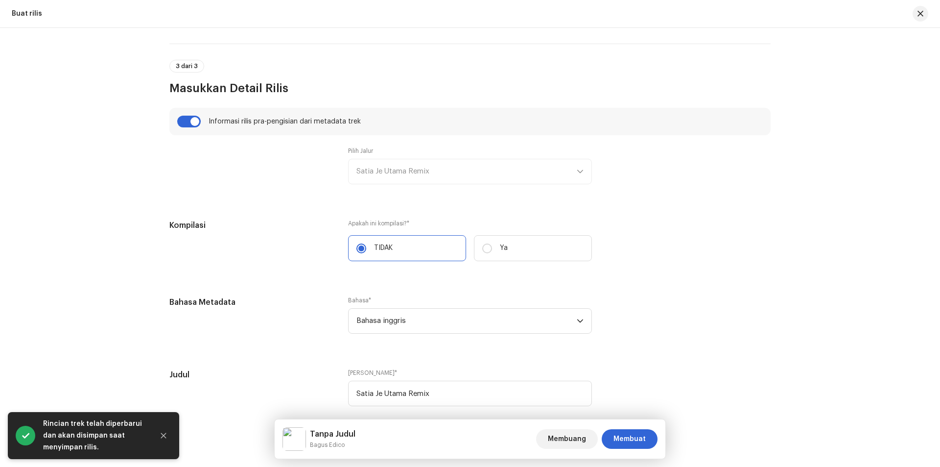
drag, startPoint x: 394, startPoint y: 170, endPoint x: 399, endPoint y: 181, distance: 11.6
click at [395, 172] on div "Pilih Jalur Satia Je Utama Remix" at bounding box center [470, 165] width 244 height 37
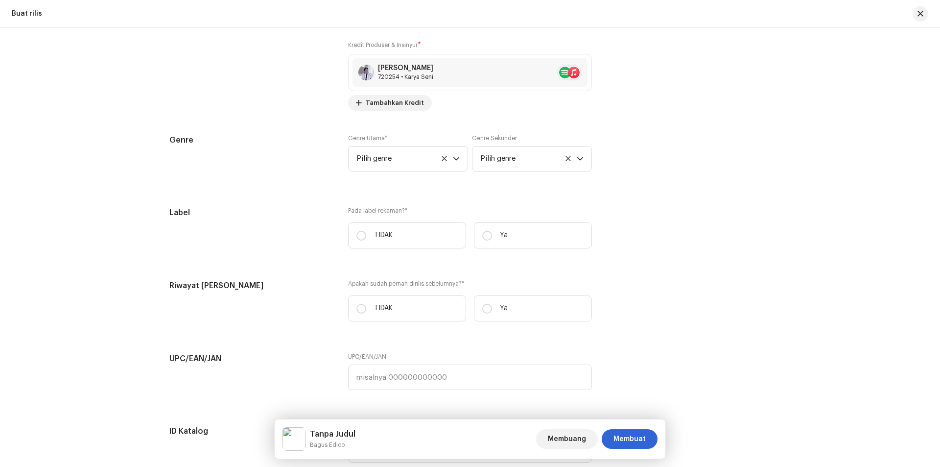
scroll to position [1432, 0]
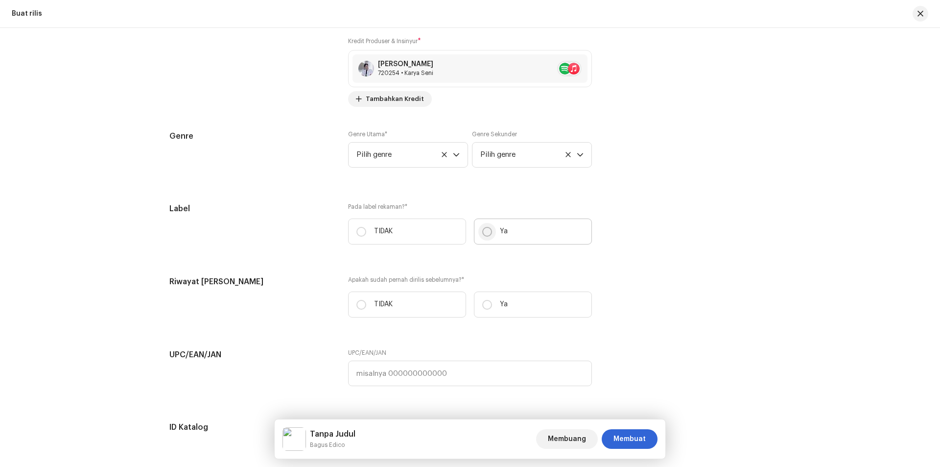
click at [487, 233] on input "Ya" at bounding box center [487, 232] width 10 height 10
radio input "true"
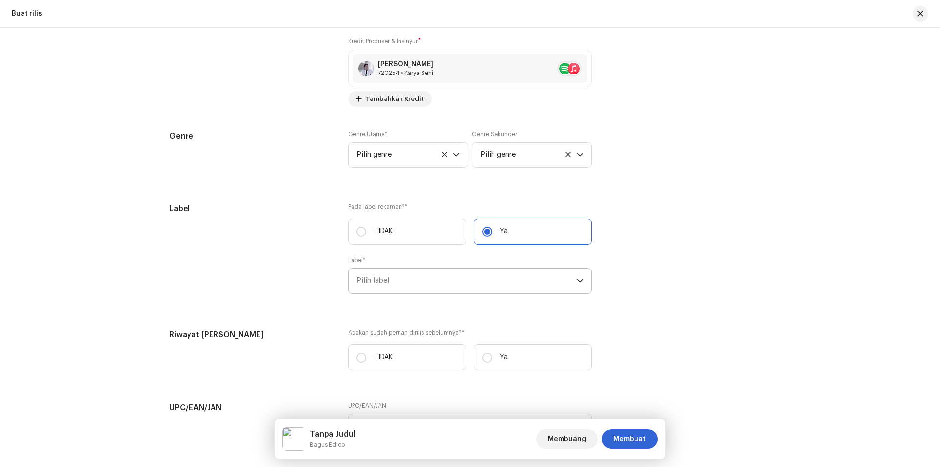
drag, startPoint x: 433, startPoint y: 278, endPoint x: 429, endPoint y: 284, distance: 7.1
click at [433, 279] on span "Pilih label" at bounding box center [466, 280] width 220 height 24
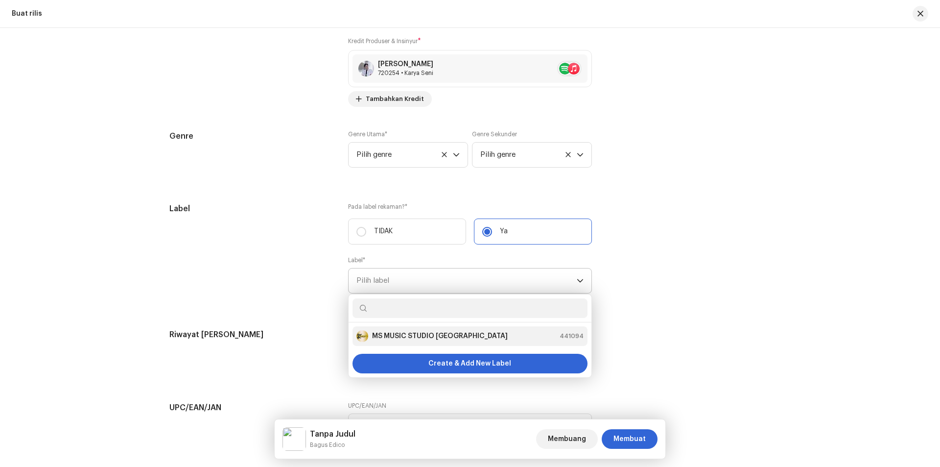
drag, startPoint x: 413, startPoint y: 334, endPoint x: 479, endPoint y: 317, distance: 67.8
click at [414, 334] on strong "MS MUSIC STUDIO [GEOGRAPHIC_DATA]" at bounding box center [440, 336] width 136 height 10
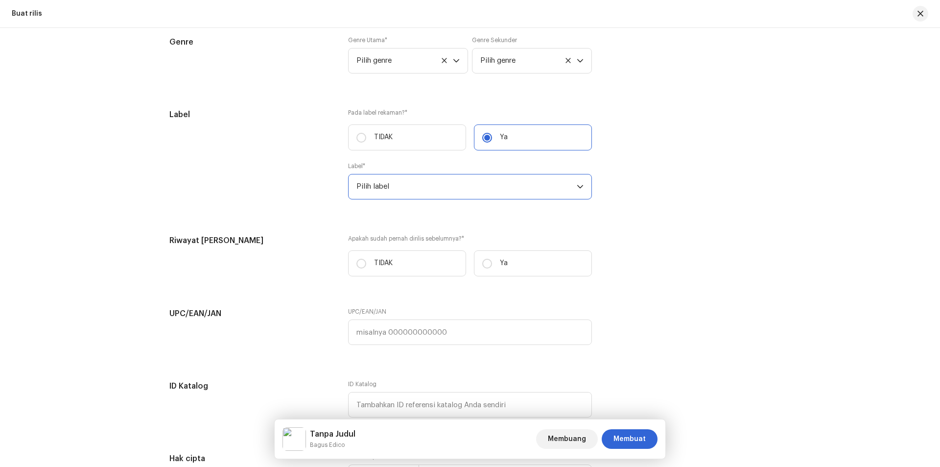
scroll to position [1530, 0]
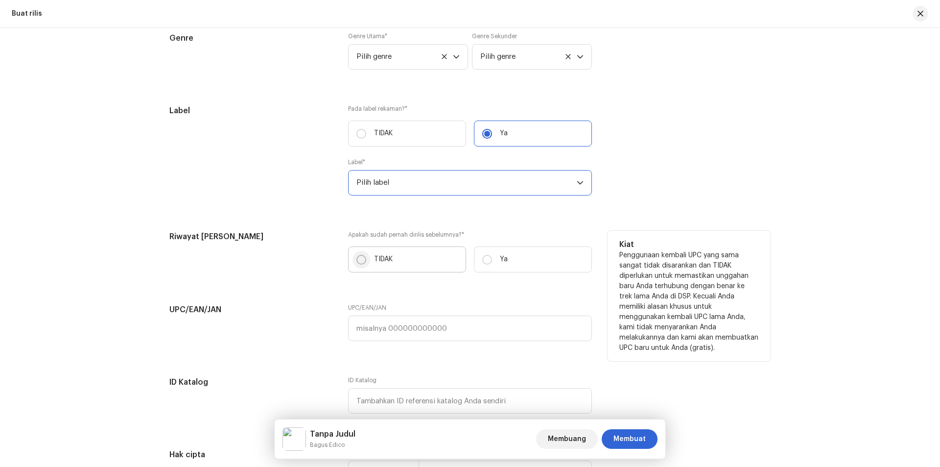
click at [356, 259] on input "TIDAK" at bounding box center [361, 260] width 10 height 10
radio input "true"
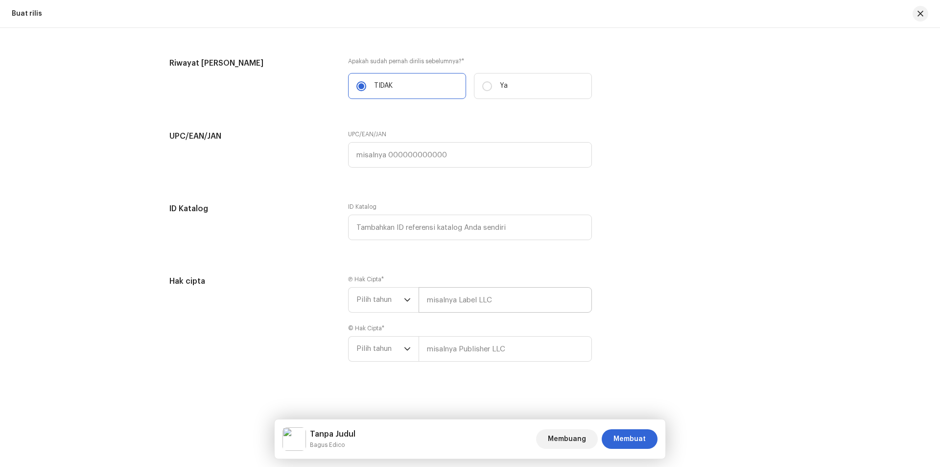
scroll to position [1703, 0]
click at [389, 309] on span "Pilih tahun" at bounding box center [379, 299] width 47 height 24
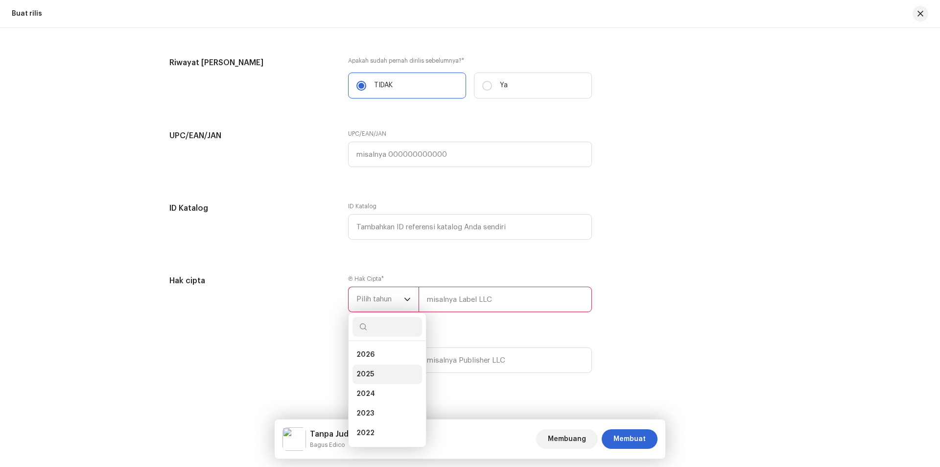
click at [367, 374] on span "2025" at bounding box center [365, 374] width 18 height 10
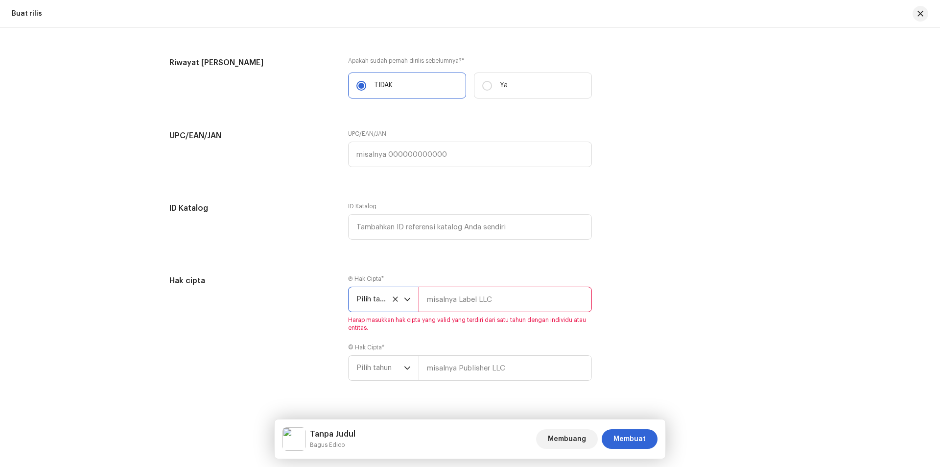
drag, startPoint x: 442, startPoint y: 305, endPoint x: 450, endPoint y: 315, distance: 13.9
click at [443, 305] on input "text" at bounding box center [505, 298] width 173 height 25
click at [393, 369] on span "Pilih tahun" at bounding box center [379, 367] width 47 height 24
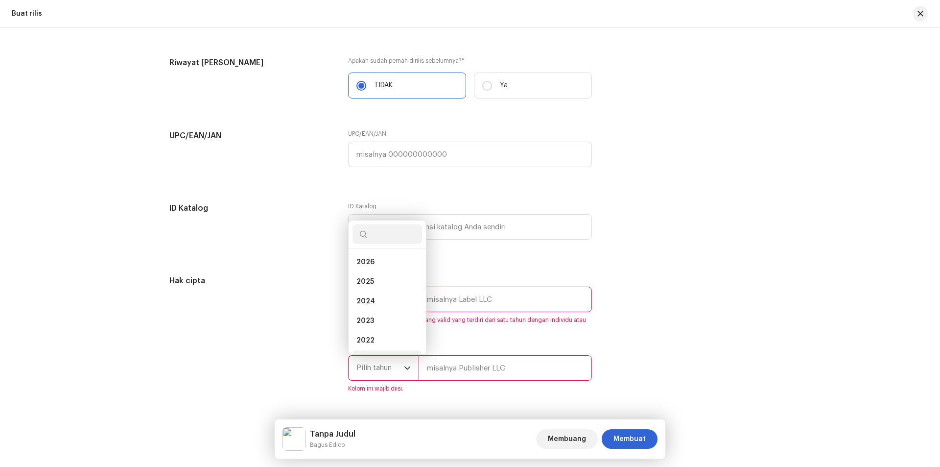
scroll to position [16, 0]
drag, startPoint x: 365, startPoint y: 263, endPoint x: 448, endPoint y: 305, distance: 93.5
click at [365, 264] on span "2025" at bounding box center [365, 266] width 18 height 10
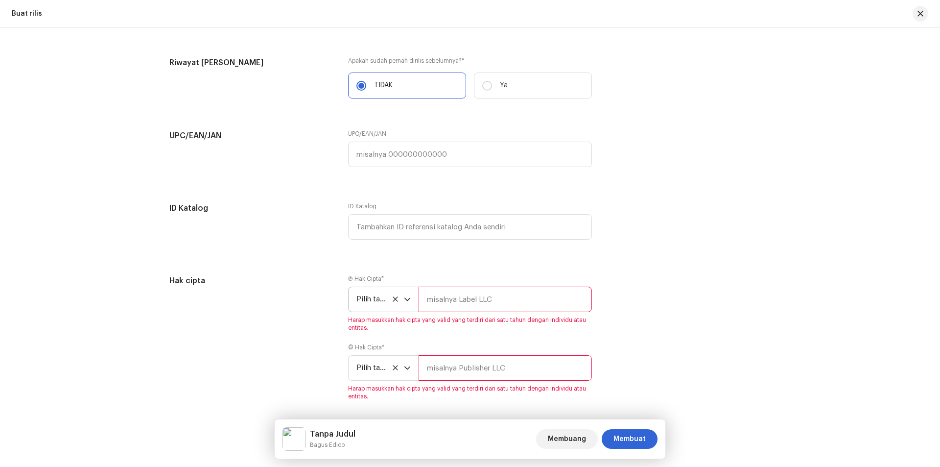
click at [460, 299] on input "text" at bounding box center [505, 298] width 173 height 25
type input "MS MUSIC STUDIO [GEOGRAPHIC_DATA]"
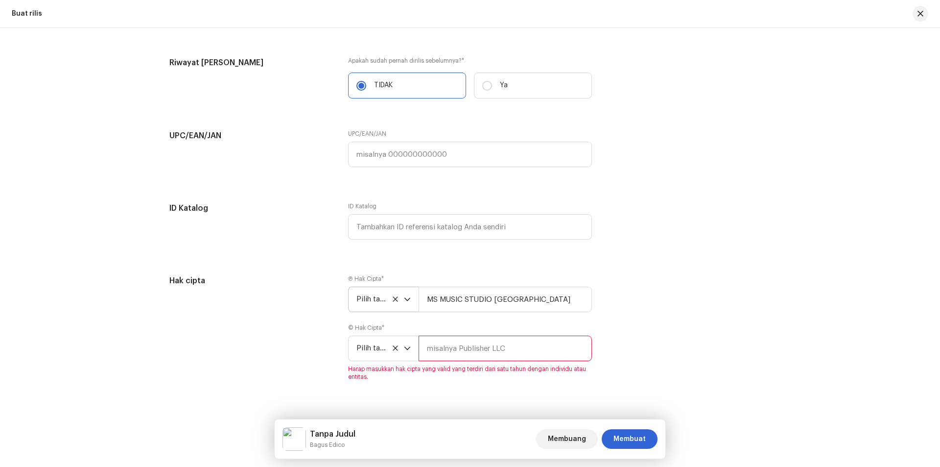
drag, startPoint x: 481, startPoint y: 367, endPoint x: 478, endPoint y: 360, distance: 7.3
click at [481, 368] on font "Harap masukkan hak cipta yang valid yang terdiri dari satu tahun dengan individ…" at bounding box center [467, 373] width 238 height 14
click at [475, 347] on input "text" at bounding box center [505, 347] width 173 height 25
type input "MS MUSIC STUDIO [GEOGRAPHIC_DATA]"
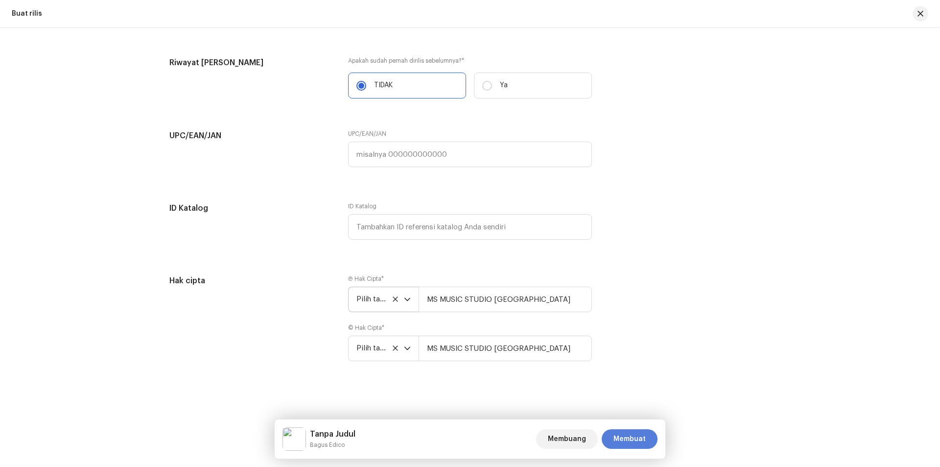
click at [626, 437] on font "Membuat" at bounding box center [629, 438] width 32 height 7
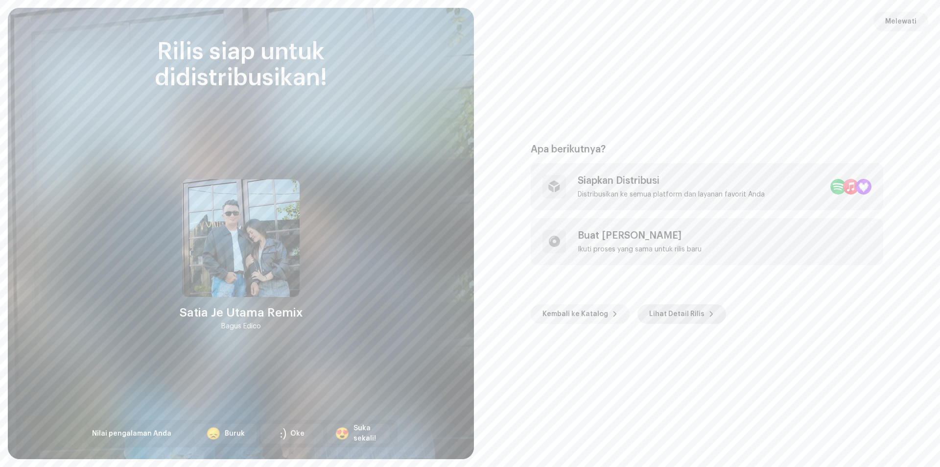
click at [658, 316] on font "Lihat Detail Rilis" at bounding box center [676, 313] width 55 height 7
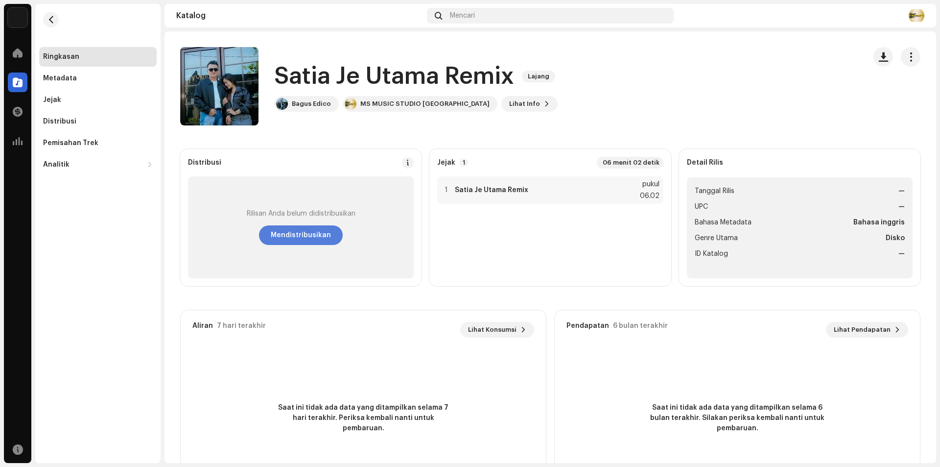
click at [288, 232] on span "Mendistribusikan" at bounding box center [301, 235] width 60 height 20
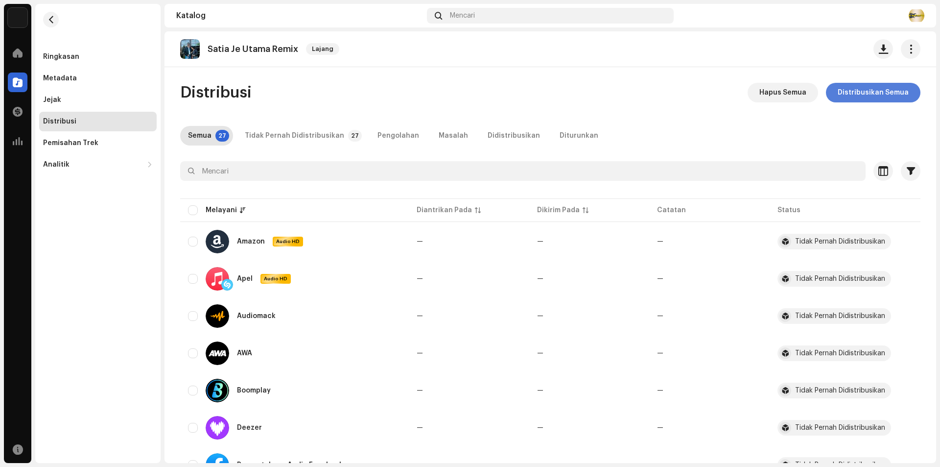
click at [862, 88] on span "Distribusikan Semua" at bounding box center [873, 93] width 71 height 20
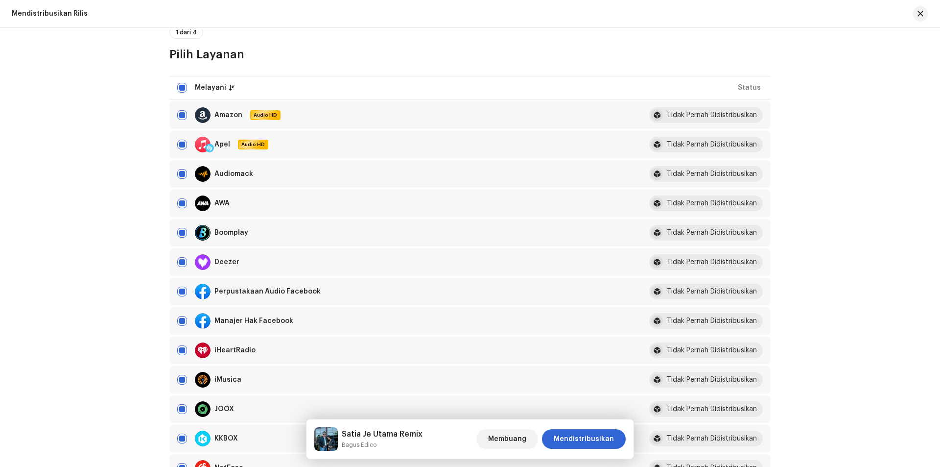
scroll to position [196, 0]
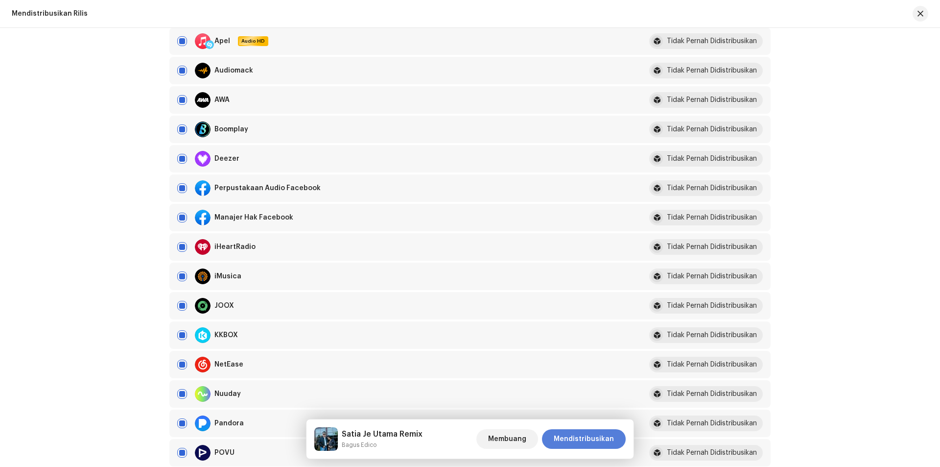
click at [595, 436] on font "Mendistribusikan" at bounding box center [584, 438] width 60 height 7
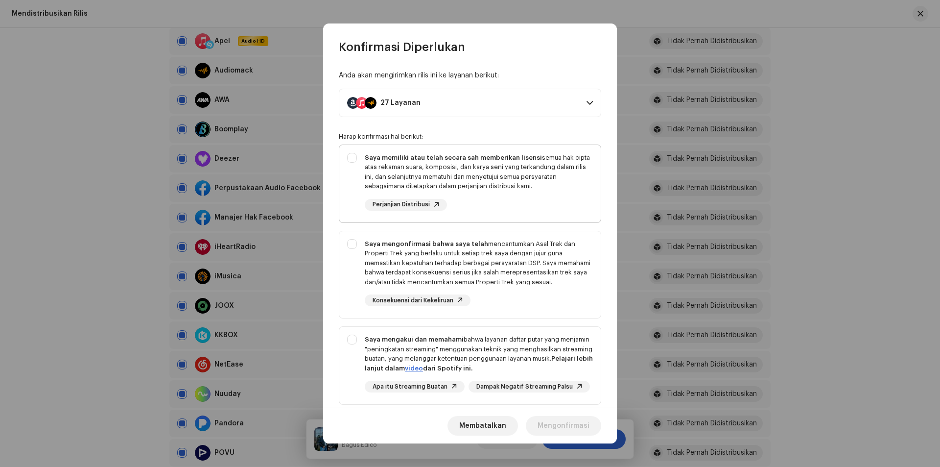
click at [439, 166] on font "semua hak cipta atas rekaman suara, komposisi, dan karya seni yang terkandung d…" at bounding box center [477, 171] width 225 height 35
checkbox input "true"
drag, startPoint x: 453, startPoint y: 250, endPoint x: 471, endPoint y: 335, distance: 86.9
click at [453, 252] on font "mencantumkan Asal Trek dan Properti Trek yang berlaku untuk setiap trek saya de…" at bounding box center [478, 262] width 226 height 45
checkbox input "true"
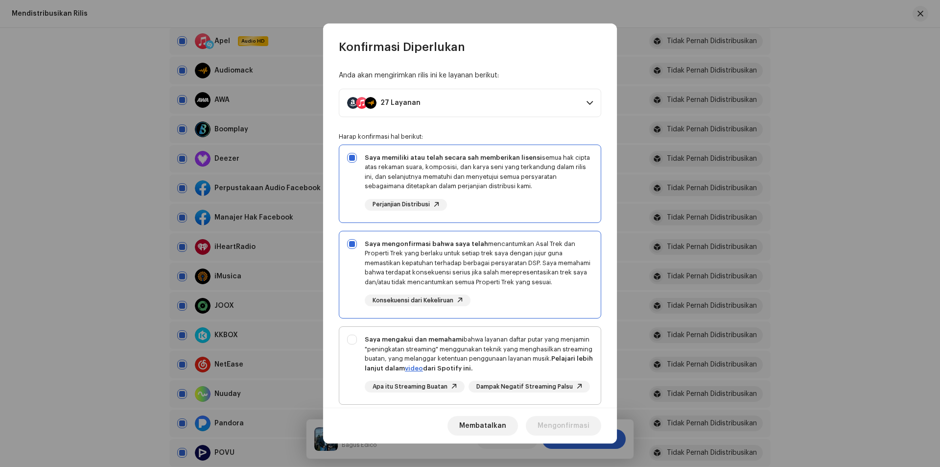
drag, startPoint x: 476, startPoint y: 351, endPoint x: 488, endPoint y: 365, distance: 18.1
click at [477, 352] on div "Saya mengakui dan memahami bahwa layanan daftar putar yang menjamin "peningkata…" at bounding box center [479, 353] width 228 height 38
checkbox input "true"
click at [559, 418] on span "Mengonfirmasi" at bounding box center [564, 426] width 52 height 20
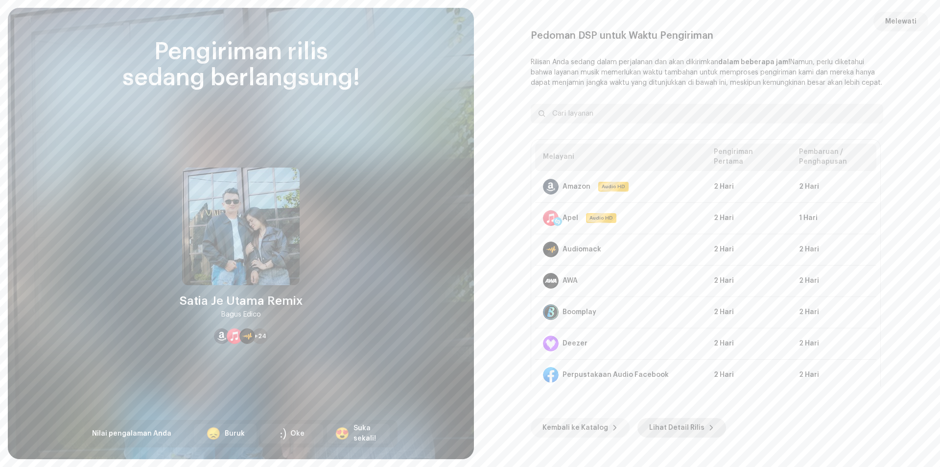
click at [667, 425] on font "Lihat Detail Rilis" at bounding box center [676, 427] width 55 height 7
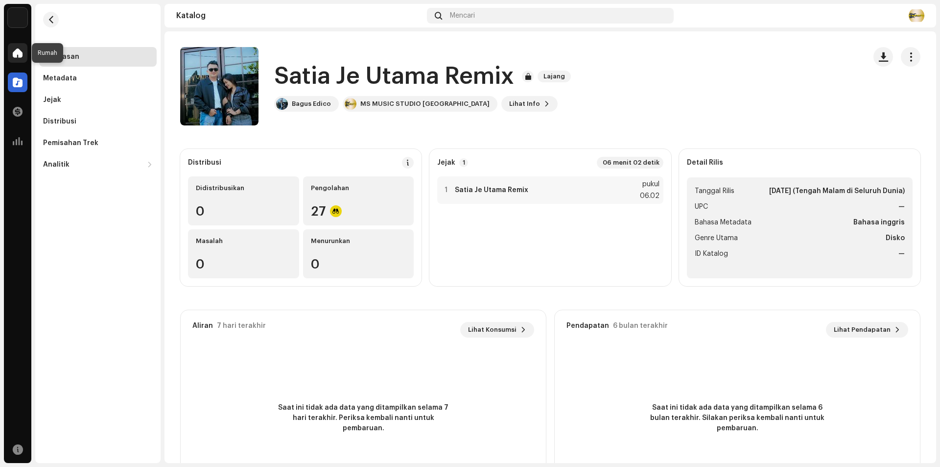
click at [18, 57] on span at bounding box center [18, 53] width 10 height 8
